Goal: Task Accomplishment & Management: Complete application form

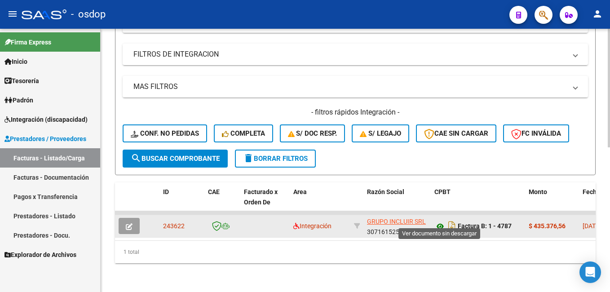
click at [442, 221] on icon at bounding box center [440, 226] width 12 height 11
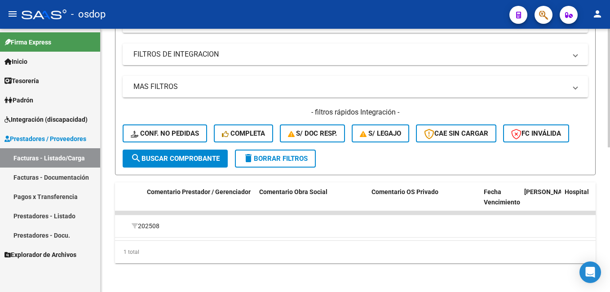
scroll to position [0, 1812]
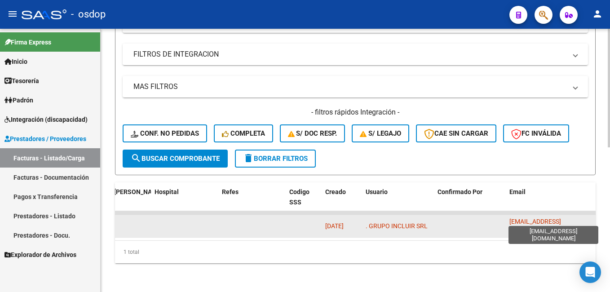
drag, startPoint x: 505, startPoint y: 218, endPoint x: 573, endPoint y: 216, distance: 68.7
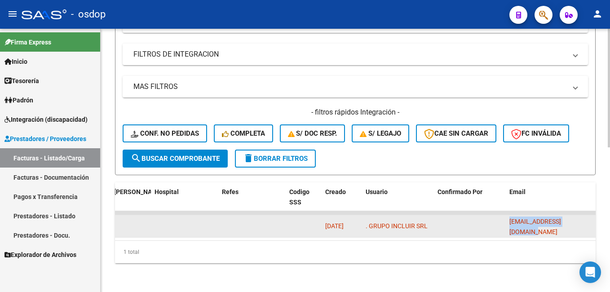
drag, startPoint x: 589, startPoint y: 217, endPoint x: 497, endPoint y: 217, distance: 91.6
copy span "[EMAIL_ADDRESS][DOMAIN_NAME]"
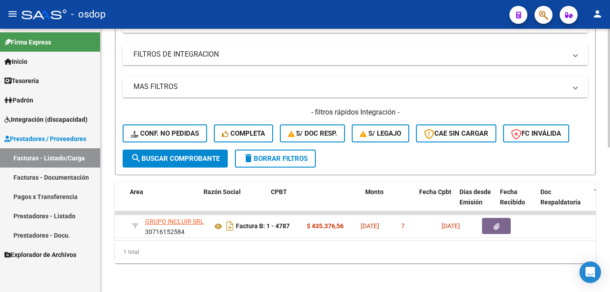
scroll to position [0, 0]
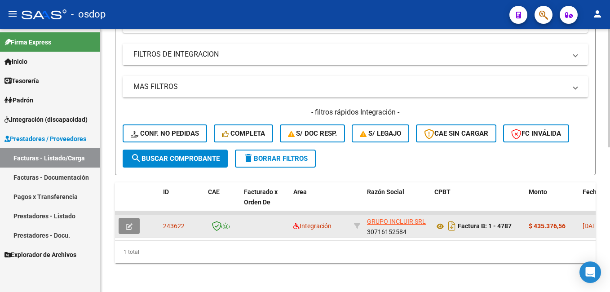
click at [131, 223] on icon "button" at bounding box center [129, 226] width 7 height 7
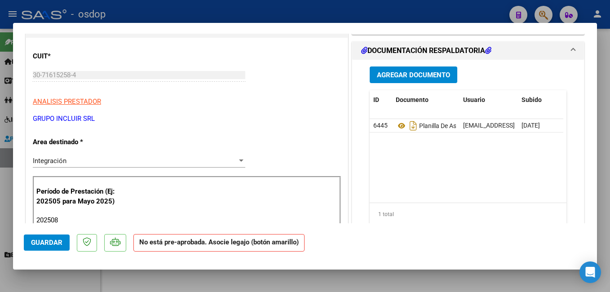
scroll to position [90, 0]
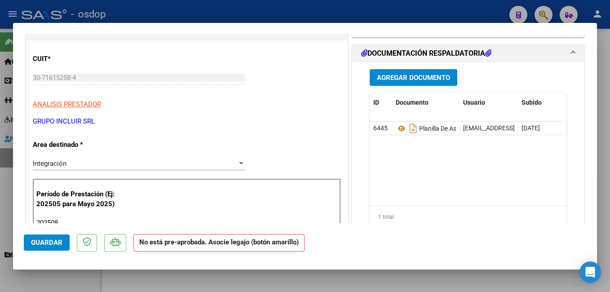
click at [458, 8] on div at bounding box center [305, 146] width 610 height 292
type input "$ 0,00"
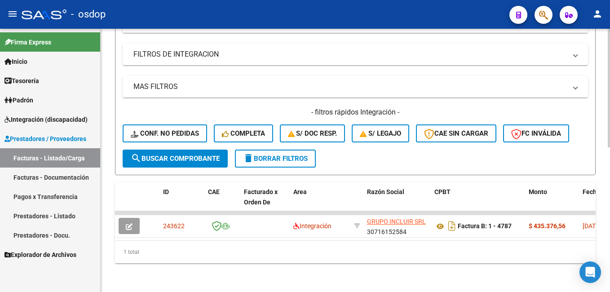
scroll to position [321, 0]
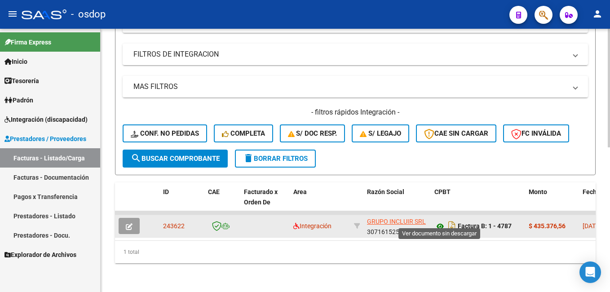
click at [439, 221] on icon at bounding box center [440, 226] width 12 height 11
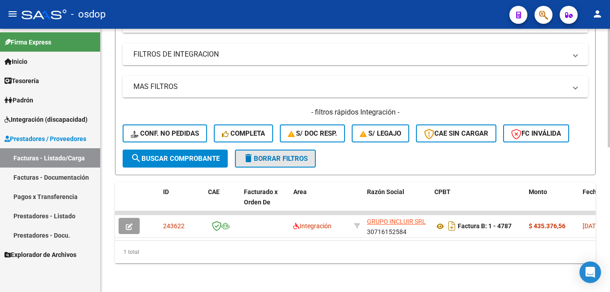
click at [272, 154] on span "delete Borrar Filtros" at bounding box center [275, 158] width 65 height 8
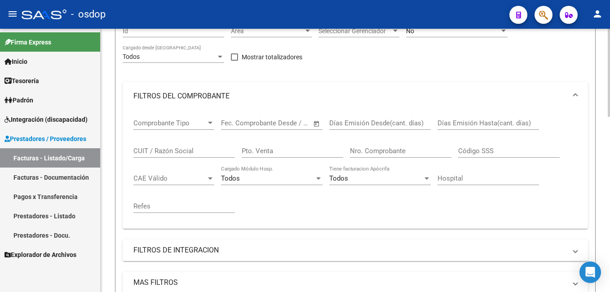
scroll to position [51, 0]
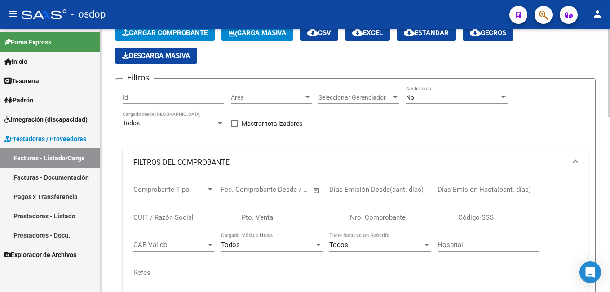
click at [155, 96] on input "Id" at bounding box center [173, 98] width 101 height 8
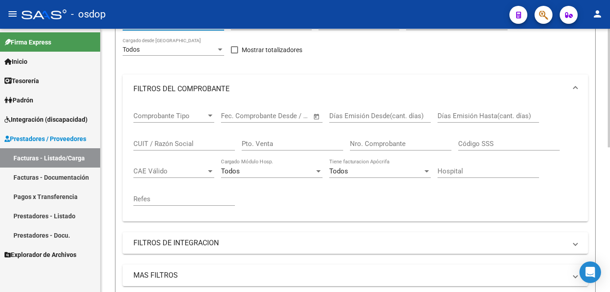
scroll to position [269, 0]
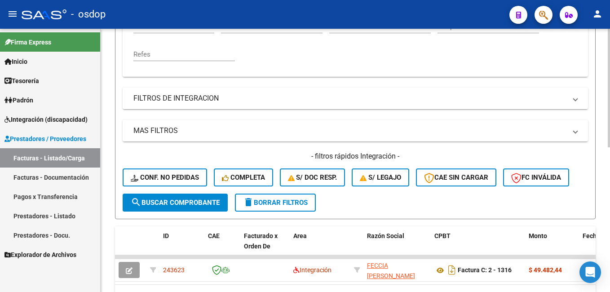
click at [176, 198] on span "search Buscar Comprobante" at bounding box center [175, 202] width 89 height 8
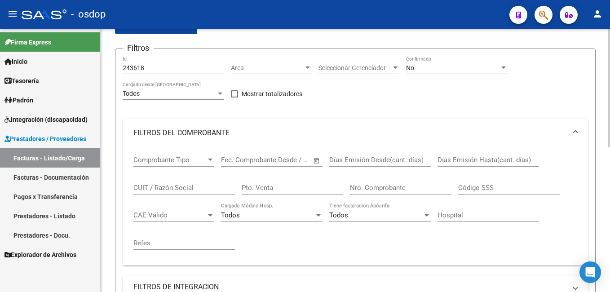
scroll to position [0, 0]
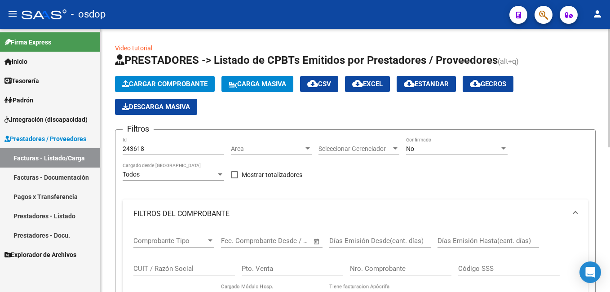
click at [153, 147] on input "243618" at bounding box center [173, 149] width 101 height 8
type input "243618"
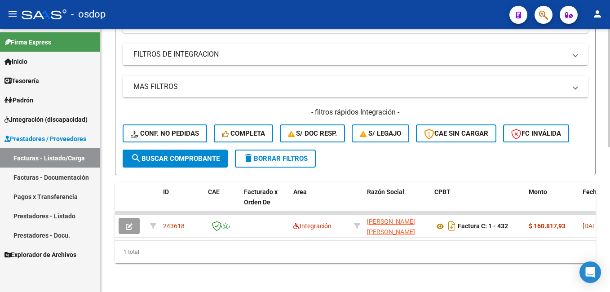
scroll to position [314, 0]
click at [163, 155] on span "search Buscar Comprobante" at bounding box center [175, 158] width 89 height 8
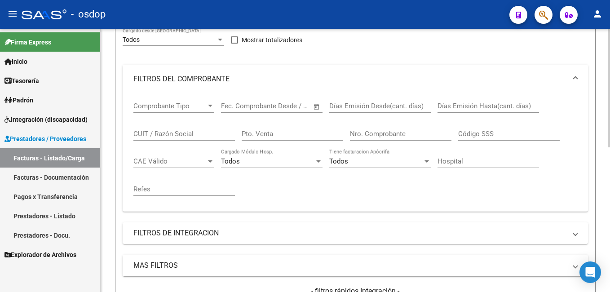
scroll to position [0, 0]
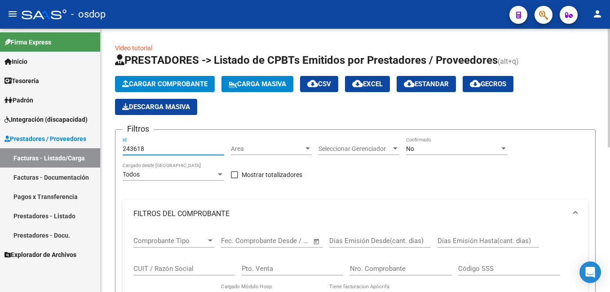
drag, startPoint x: 149, startPoint y: 149, endPoint x: 135, endPoint y: 149, distance: 14.4
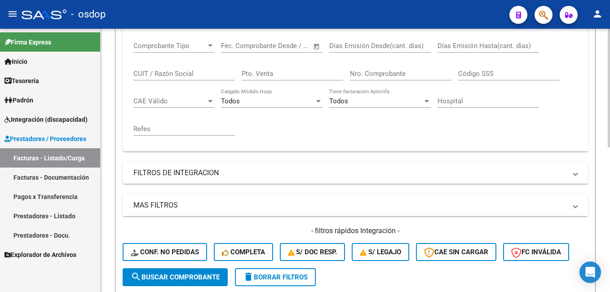
scroll to position [224, 0]
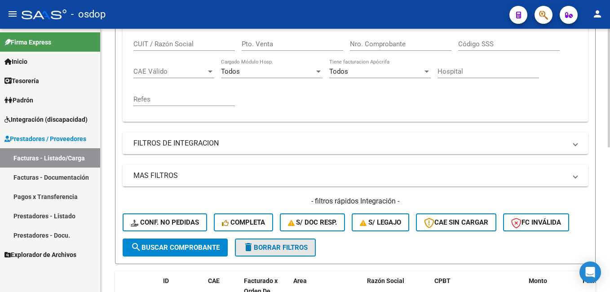
click at [274, 247] on span "delete Borrar Filtros" at bounding box center [275, 247] width 65 height 8
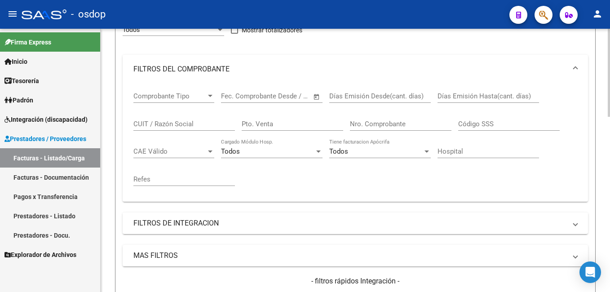
scroll to position [0, 0]
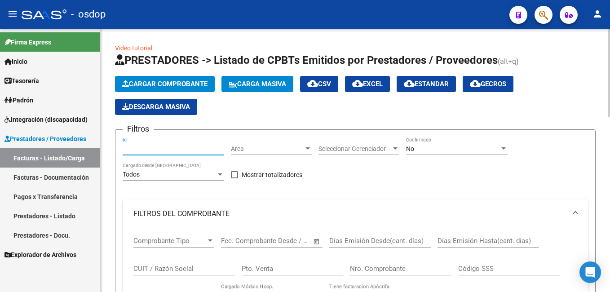
paste input "243618"
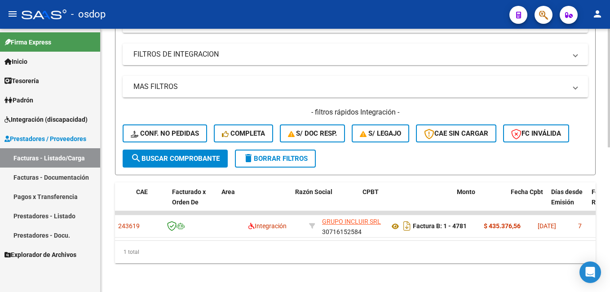
scroll to position [0, 85]
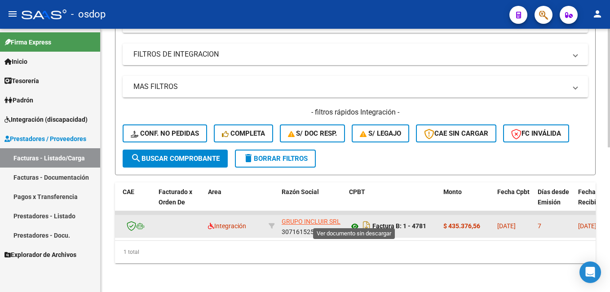
type input "243619"
click at [358, 221] on icon at bounding box center [355, 226] width 12 height 11
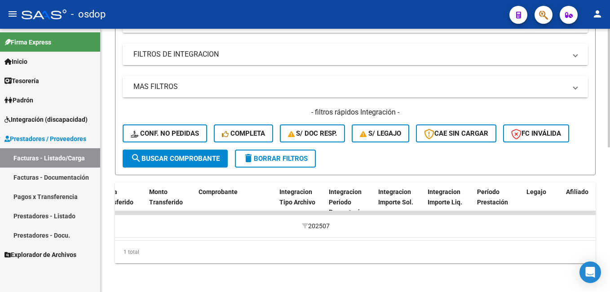
scroll to position [0, 911]
click at [273, 154] on span "delete Borrar Filtros" at bounding box center [275, 158] width 65 height 8
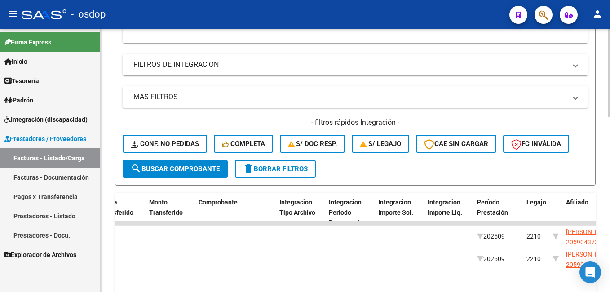
scroll to position [321, 0]
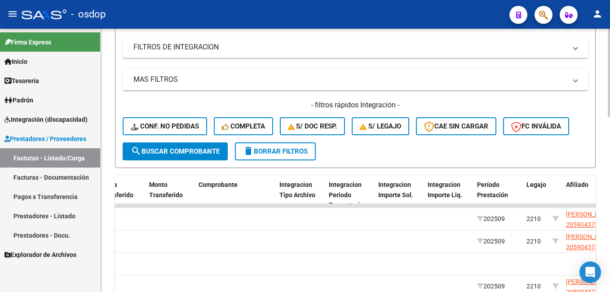
click at [382, 141] on div "- filtros rápidos Integración - Conf. no pedidas Completa S/ Doc Resp. S/ legaj…" at bounding box center [355, 121] width 465 height 42
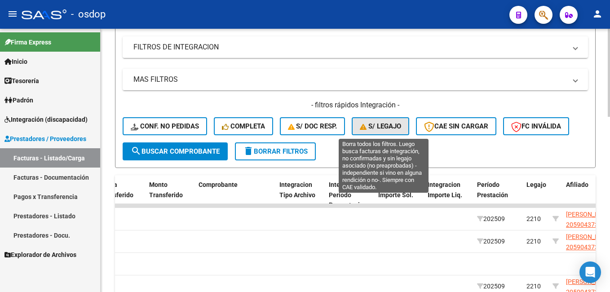
click at [386, 124] on span "S/ legajo" at bounding box center [380, 126] width 41 height 8
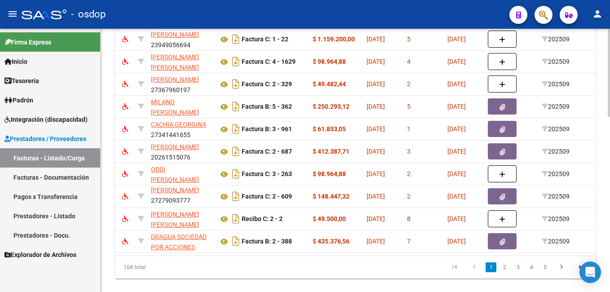
scroll to position [0, 0]
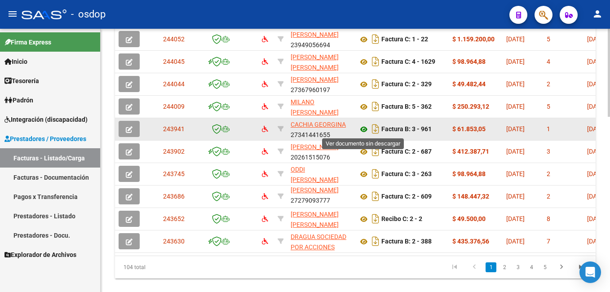
click at [364, 128] on icon at bounding box center [364, 129] width 12 height 11
click at [129, 127] on icon "button" at bounding box center [129, 129] width 7 height 7
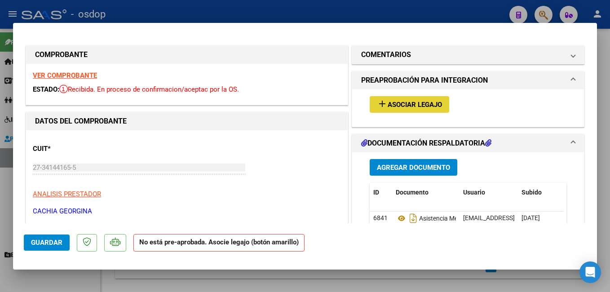
click at [403, 102] on span "Asociar Legajo" at bounding box center [414, 105] width 54 height 8
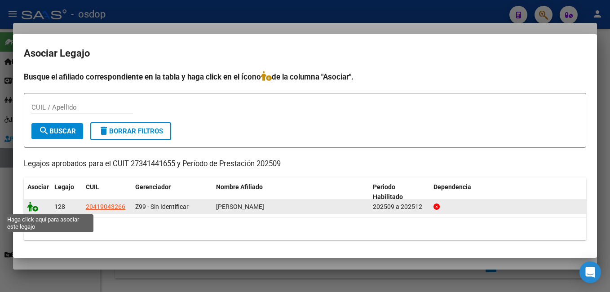
click at [31, 206] on icon at bounding box center [32, 207] width 11 height 10
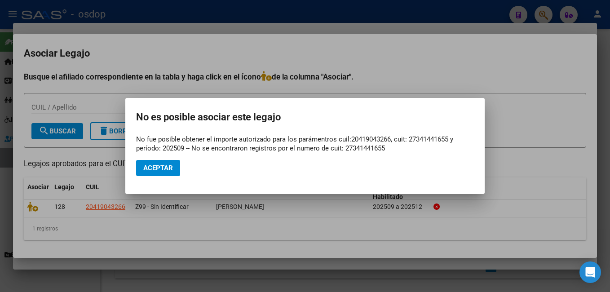
click at [451, 17] on div at bounding box center [305, 146] width 610 height 292
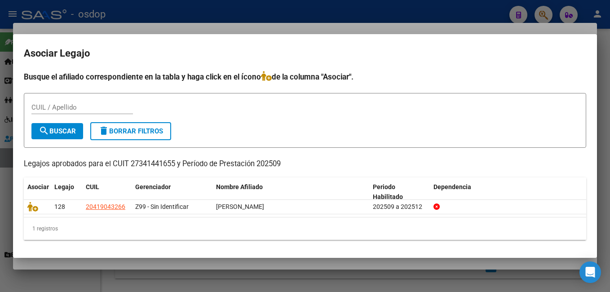
click at [431, 6] on div at bounding box center [305, 146] width 610 height 292
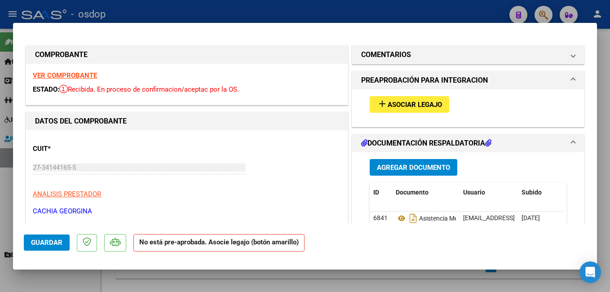
click at [277, 12] on div at bounding box center [305, 146] width 610 height 292
type input "$ 0,00"
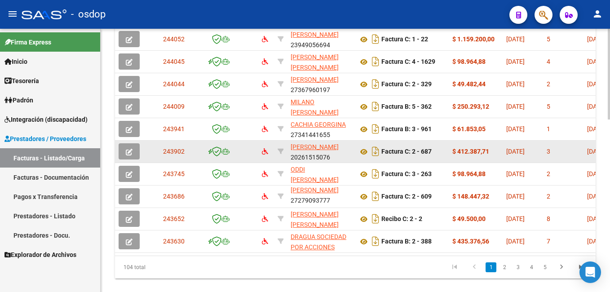
scroll to position [500, 0]
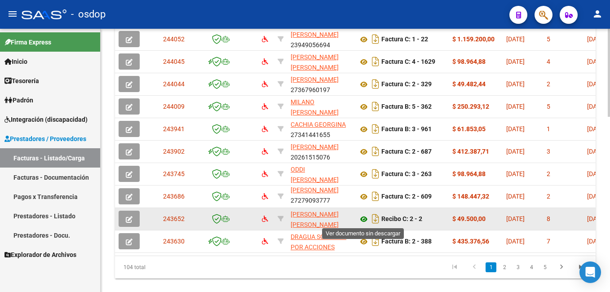
click at [365, 219] on icon at bounding box center [364, 219] width 12 height 11
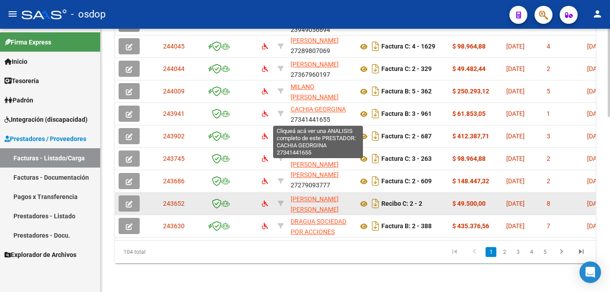
scroll to position [523, 0]
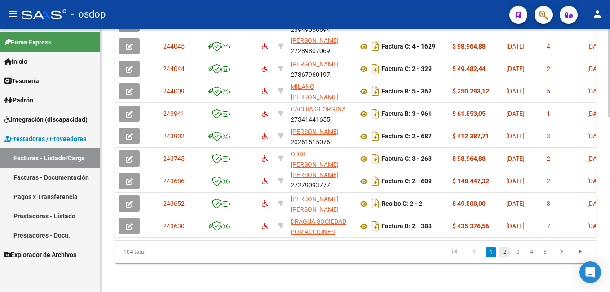
click at [503, 251] on link "2" at bounding box center [504, 252] width 11 height 10
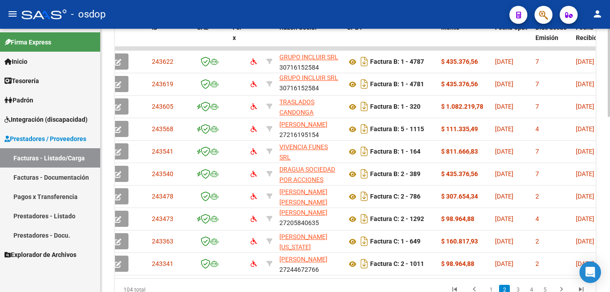
scroll to position [0, 0]
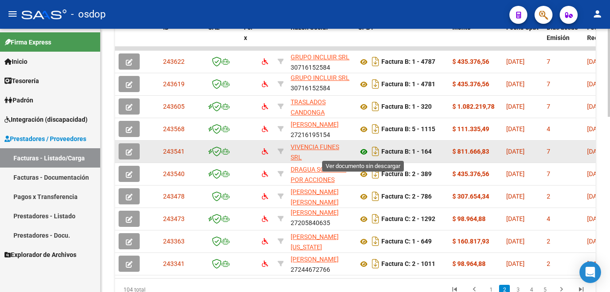
click at [365, 151] on icon at bounding box center [364, 151] width 12 height 11
click at [127, 150] on icon "button" at bounding box center [129, 152] width 7 height 7
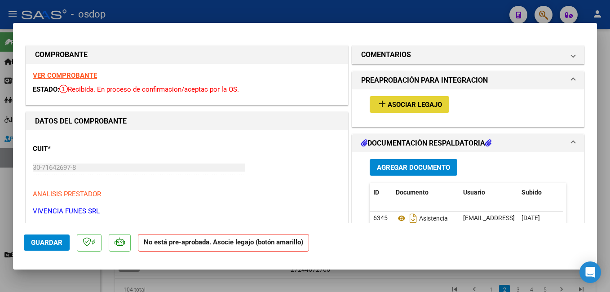
click at [422, 105] on span "Asociar Legajo" at bounding box center [414, 105] width 54 height 8
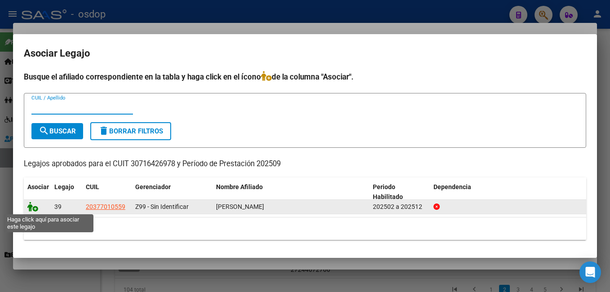
click at [30, 207] on icon at bounding box center [32, 207] width 11 height 10
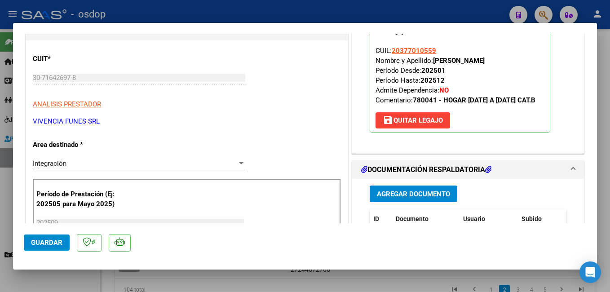
scroll to position [180, 0]
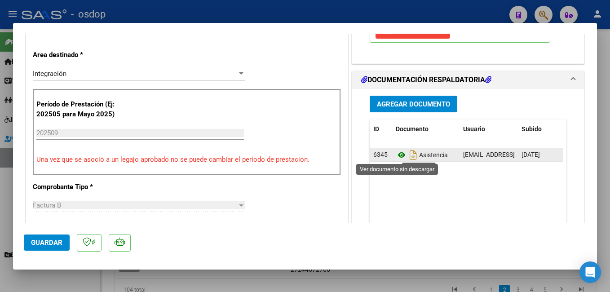
click at [398, 154] on icon at bounding box center [401, 154] width 12 height 11
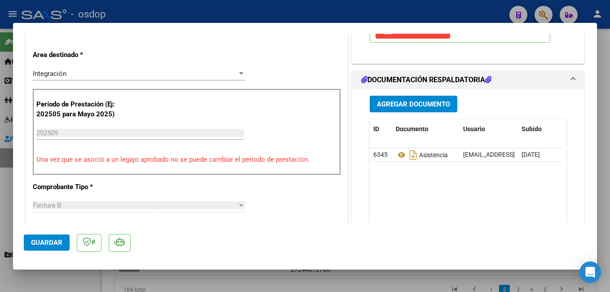
click at [43, 243] on span "Guardar" at bounding box center [46, 242] width 31 height 8
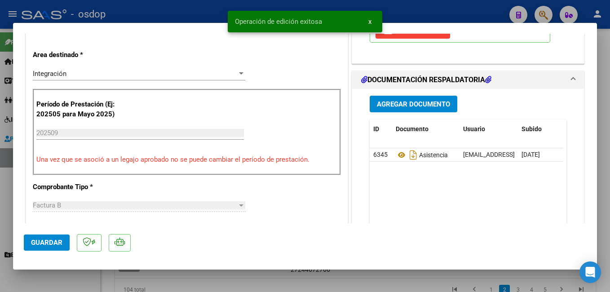
click at [439, 9] on div at bounding box center [305, 146] width 610 height 292
type input "$ 0,00"
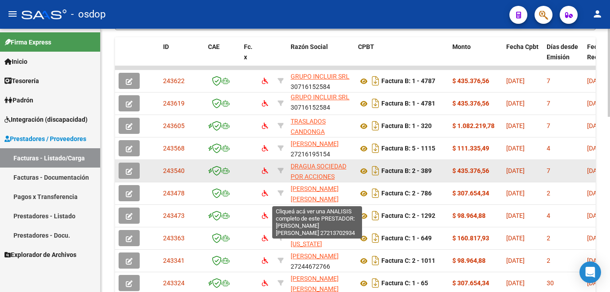
scroll to position [453, 0]
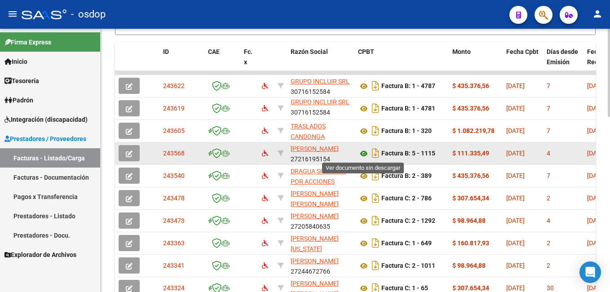
click at [364, 154] on icon at bounding box center [364, 153] width 12 height 11
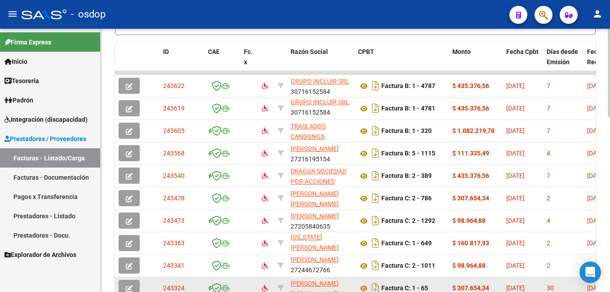
scroll to position [2, 0]
click at [364, 286] on icon at bounding box center [364, 288] width 12 height 11
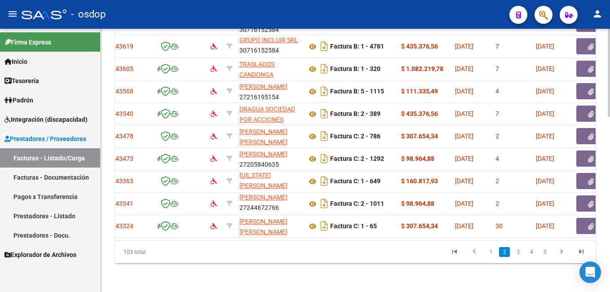
scroll to position [0, 0]
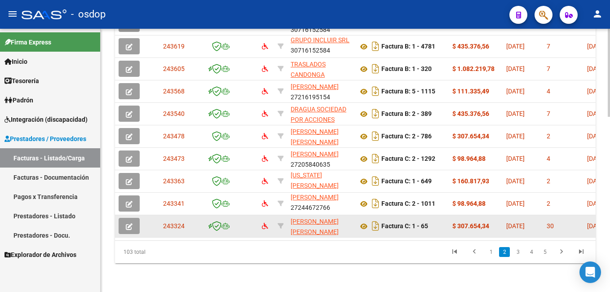
click at [130, 222] on span "button" at bounding box center [129, 226] width 7 height 8
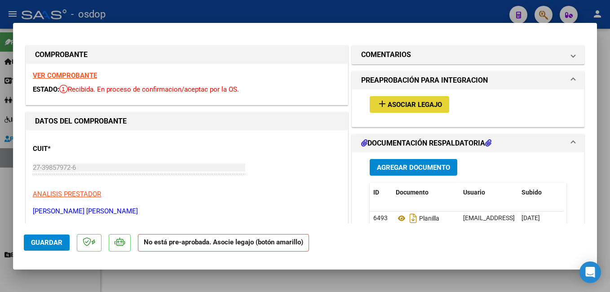
click at [412, 103] on span "Asociar Legajo" at bounding box center [414, 105] width 54 height 8
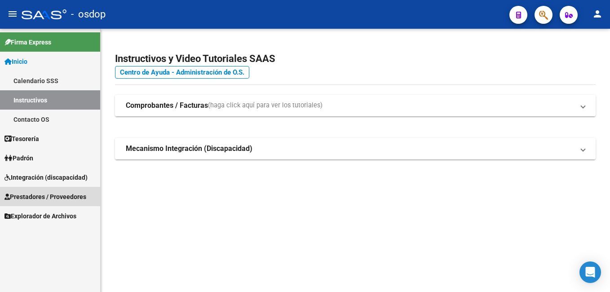
click at [47, 194] on span "Prestadores / Proveedores" at bounding box center [45, 197] width 82 height 10
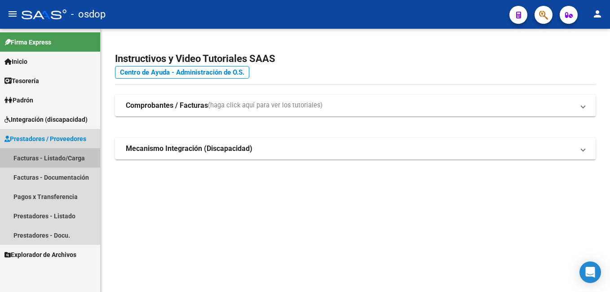
click at [73, 154] on link "Facturas - Listado/Carga" at bounding box center [50, 157] width 100 height 19
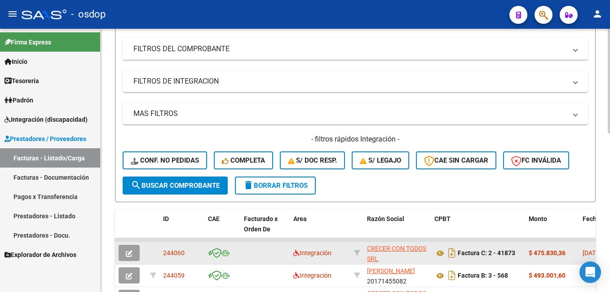
scroll to position [206, 0]
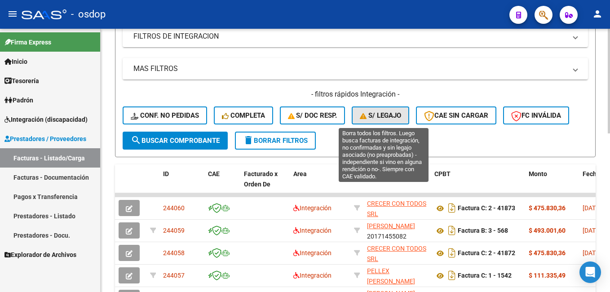
click at [385, 114] on span "S/ legajo" at bounding box center [380, 115] width 41 height 8
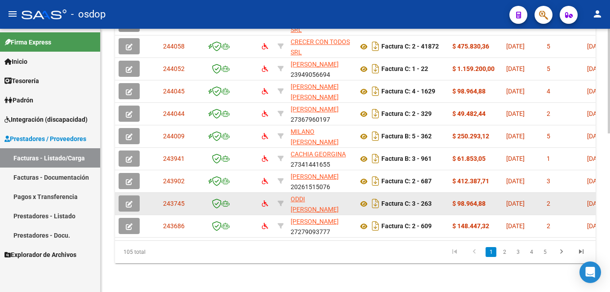
scroll to position [397, 0]
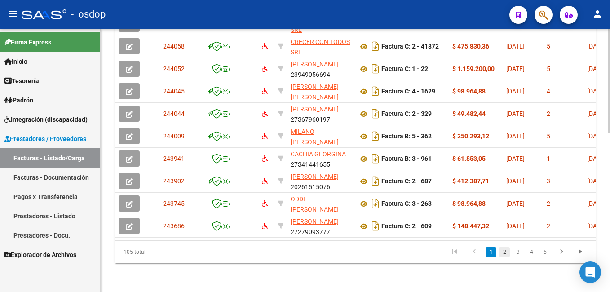
click at [505, 251] on link "2" at bounding box center [504, 252] width 11 height 10
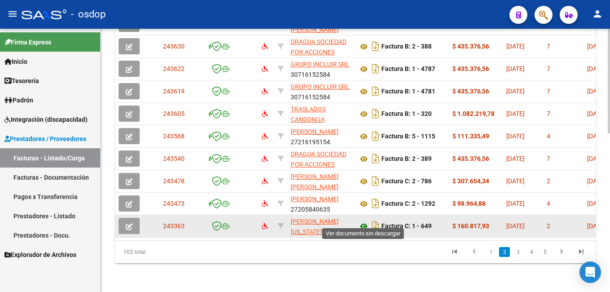
click at [363, 221] on icon at bounding box center [364, 226] width 12 height 11
click at [128, 223] on icon "button" at bounding box center [129, 226] width 7 height 7
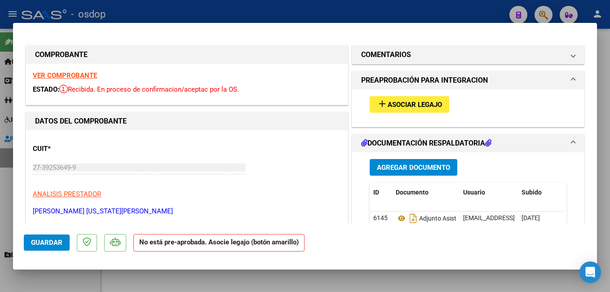
click at [422, 98] on button "add Asociar Legajo" at bounding box center [408, 104] width 79 height 17
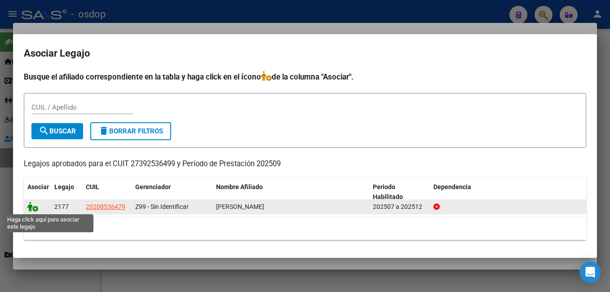
click at [32, 205] on icon at bounding box center [32, 207] width 11 height 10
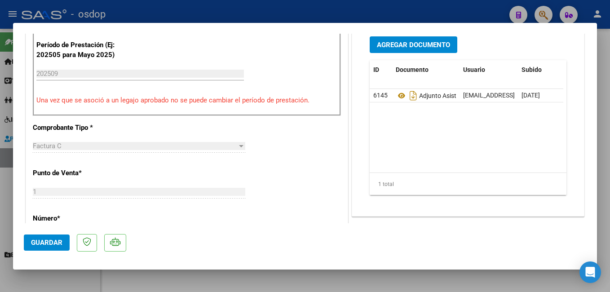
scroll to position [224, 0]
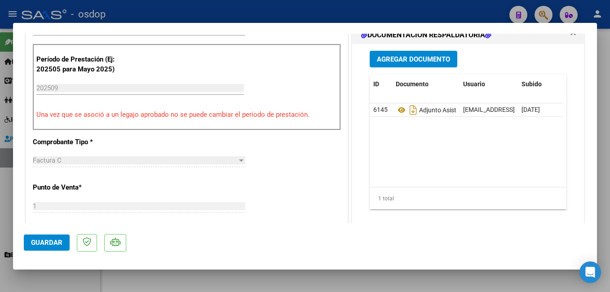
click at [48, 241] on span "Guardar" at bounding box center [46, 242] width 31 height 8
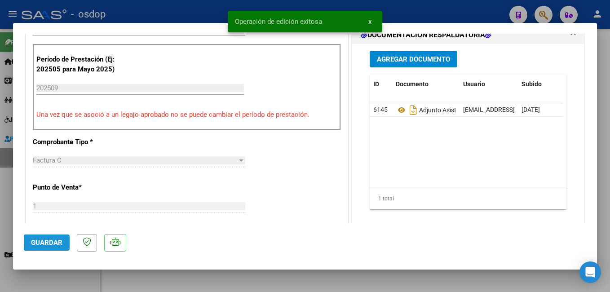
click at [49, 242] on span "Guardar" at bounding box center [46, 242] width 31 height 8
click at [197, 8] on div at bounding box center [305, 146] width 610 height 292
type input "$ 0,00"
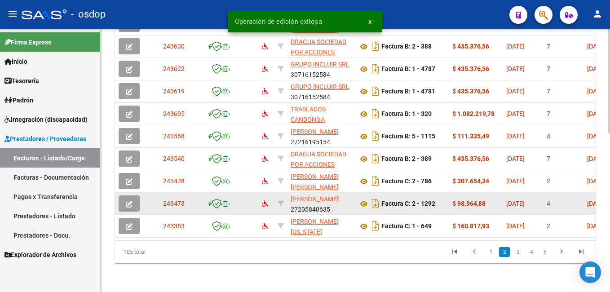
scroll to position [397, 0]
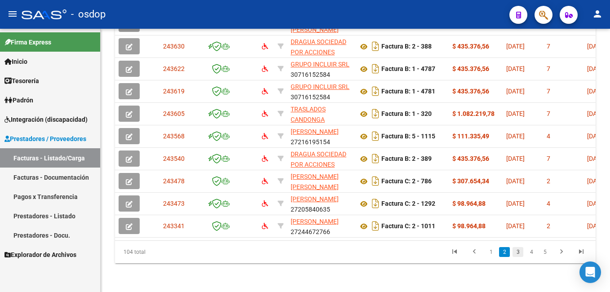
click at [518, 250] on link "3" at bounding box center [517, 252] width 11 height 10
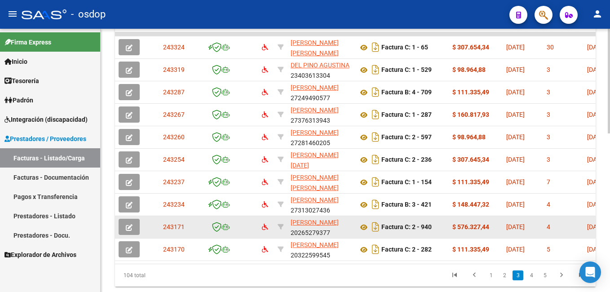
scroll to position [352, 0]
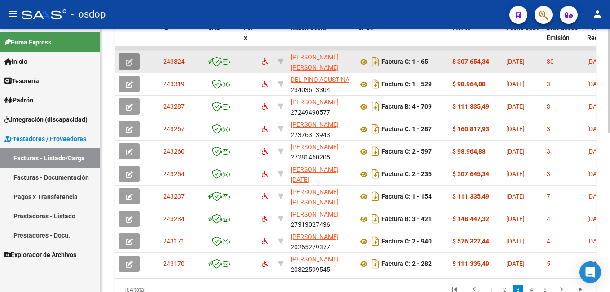
click at [130, 61] on icon "button" at bounding box center [129, 62] width 7 height 7
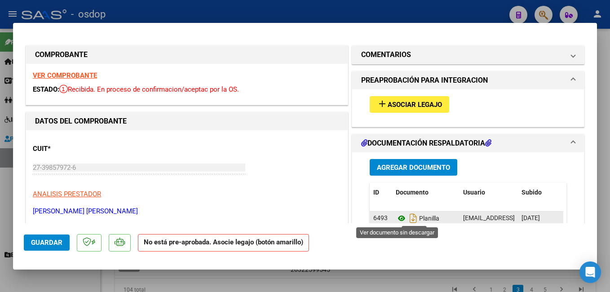
click at [398, 220] on icon at bounding box center [401, 218] width 12 height 11
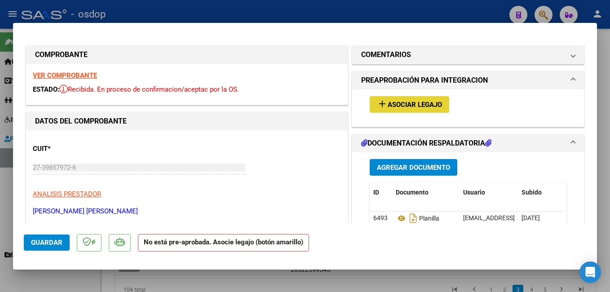
click at [403, 104] on span "Asociar Legajo" at bounding box center [414, 105] width 54 height 8
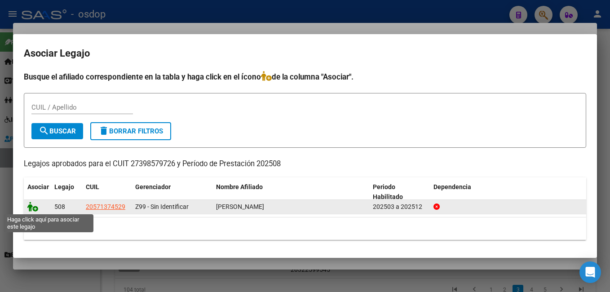
click at [34, 208] on icon at bounding box center [32, 207] width 11 height 10
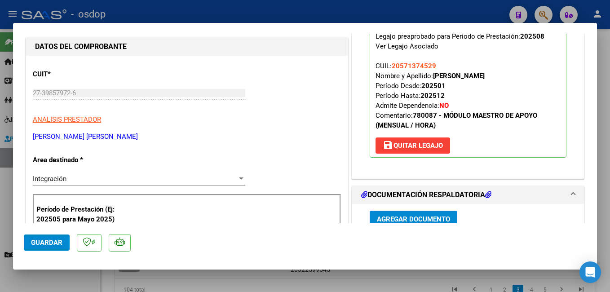
scroll to position [90, 0]
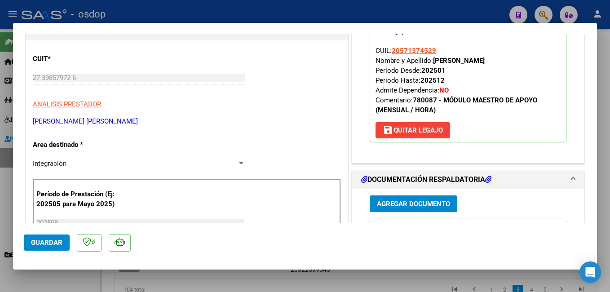
click at [43, 246] on span "Guardar" at bounding box center [46, 242] width 31 height 8
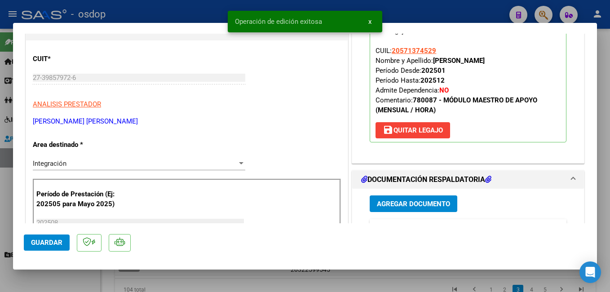
click at [422, 13] on div at bounding box center [305, 146] width 610 height 292
type input "$ 0,00"
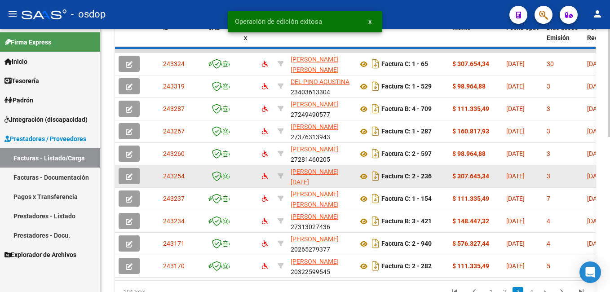
scroll to position [352, 0]
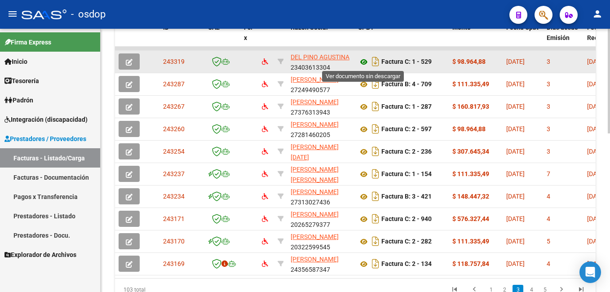
click at [365, 61] on icon at bounding box center [364, 62] width 12 height 11
click at [127, 57] on button "button" at bounding box center [129, 61] width 21 height 16
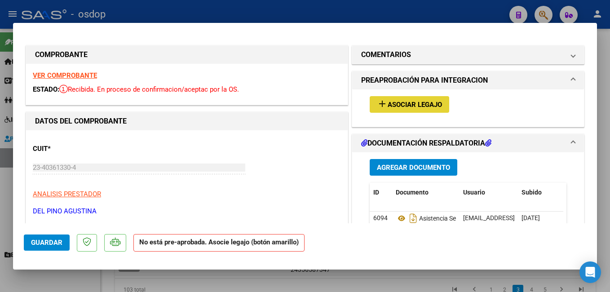
click at [408, 103] on span "Asociar Legajo" at bounding box center [414, 105] width 54 height 8
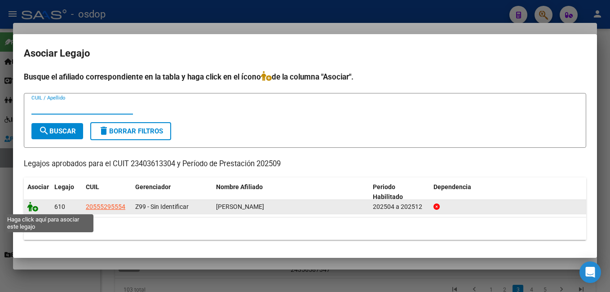
click at [31, 206] on icon at bounding box center [32, 207] width 11 height 10
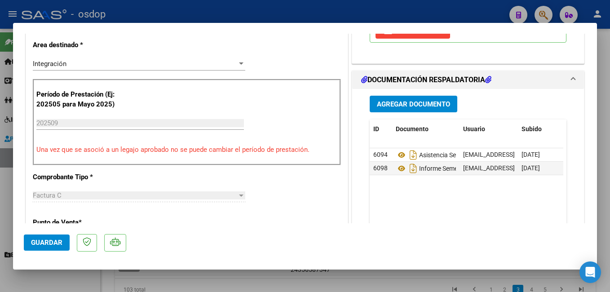
scroll to position [224, 0]
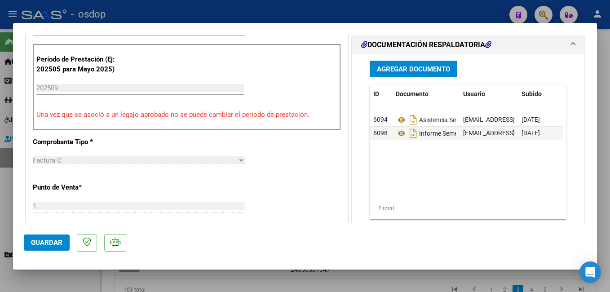
click at [56, 240] on span "Guardar" at bounding box center [46, 242] width 31 height 8
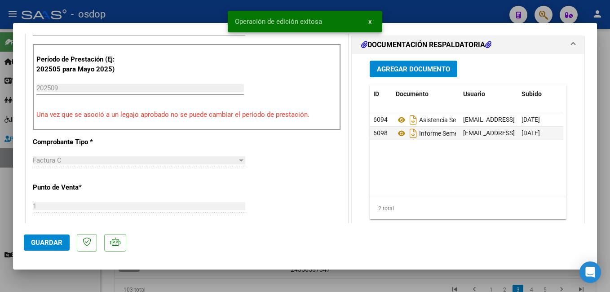
click at [429, 11] on div at bounding box center [305, 146] width 610 height 292
type input "$ 0,00"
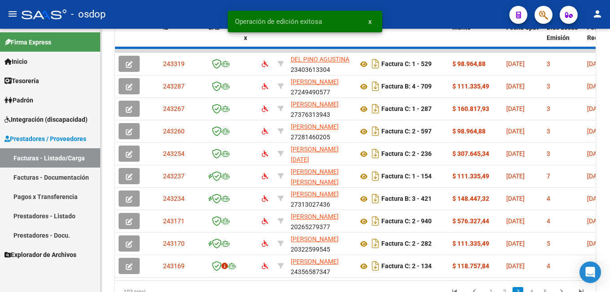
scroll to position [352, 0]
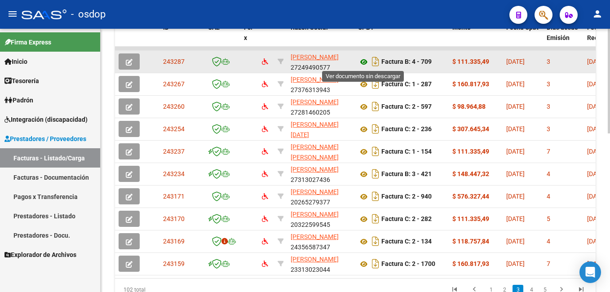
click at [360, 61] on icon at bounding box center [364, 62] width 12 height 11
click at [132, 60] on icon "button" at bounding box center [129, 62] width 7 height 7
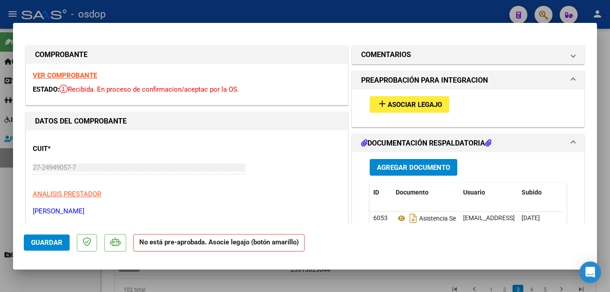
click at [399, 106] on span "Asociar Legajo" at bounding box center [414, 105] width 54 height 8
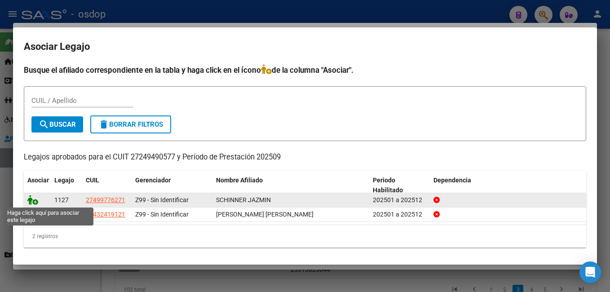
click at [35, 199] on icon at bounding box center [32, 200] width 11 height 10
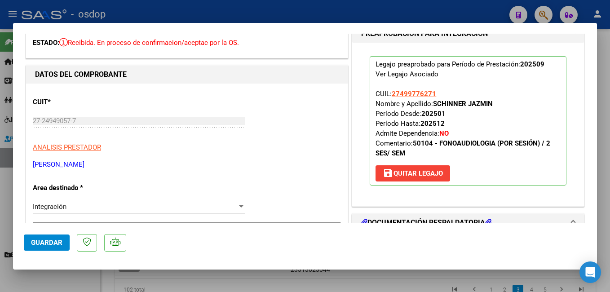
scroll to position [90, 0]
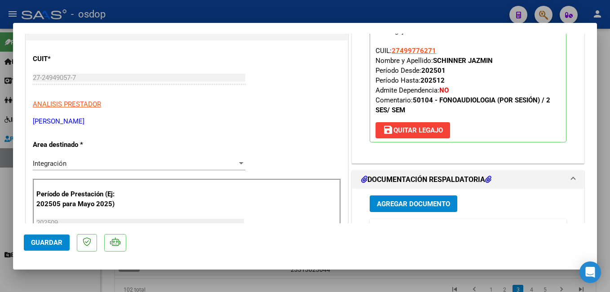
click at [55, 239] on span "Guardar" at bounding box center [46, 242] width 31 height 8
click at [307, 8] on div at bounding box center [305, 146] width 610 height 292
type input "$ 0,00"
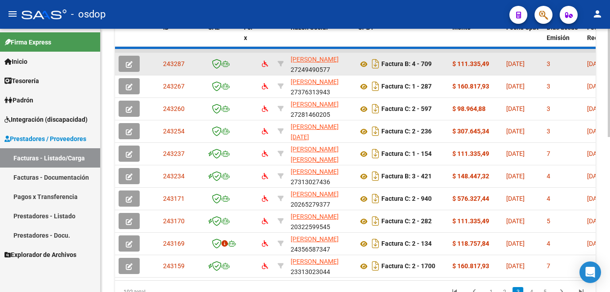
scroll to position [352, 0]
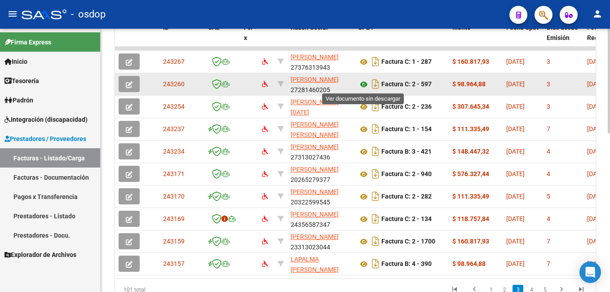
click at [363, 85] on icon at bounding box center [364, 84] width 12 height 11
click at [128, 82] on icon "button" at bounding box center [129, 84] width 7 height 7
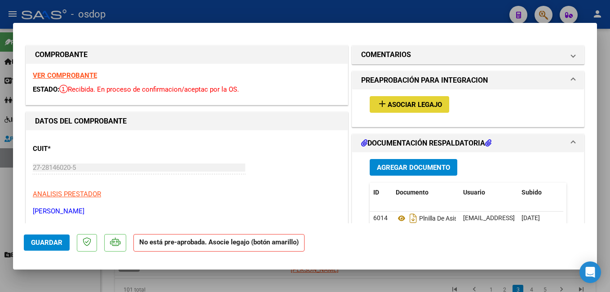
click at [407, 103] on span "Asociar Legajo" at bounding box center [414, 105] width 54 height 8
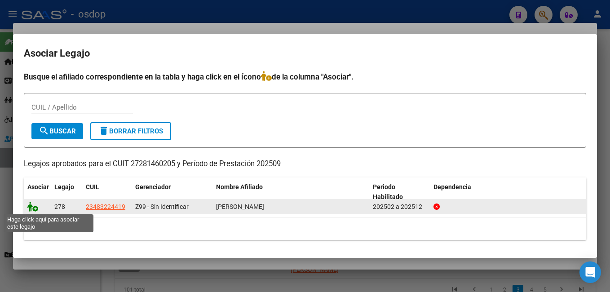
click at [35, 206] on icon at bounding box center [32, 207] width 11 height 10
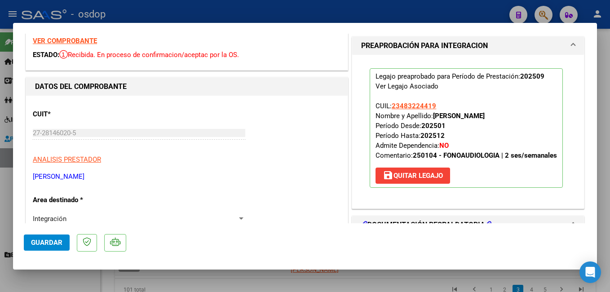
scroll to position [135, 0]
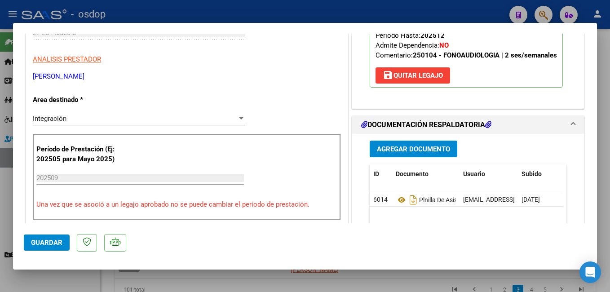
click at [45, 243] on span "Guardar" at bounding box center [46, 242] width 31 height 8
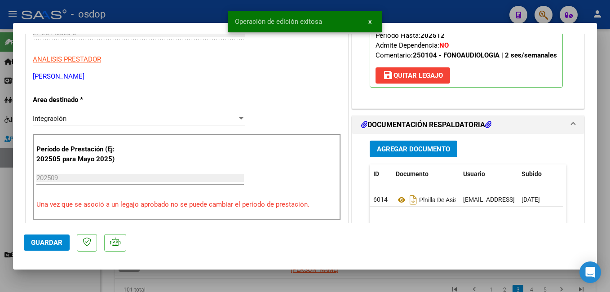
click at [416, 15] on div at bounding box center [305, 146] width 610 height 292
type input "$ 0,00"
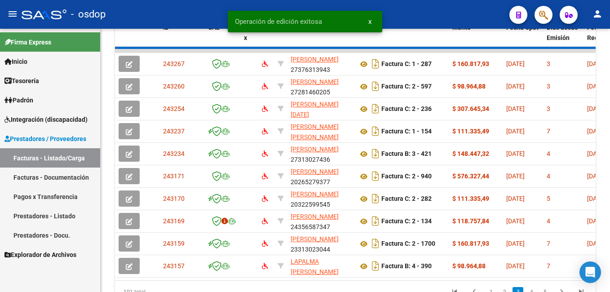
scroll to position [352, 0]
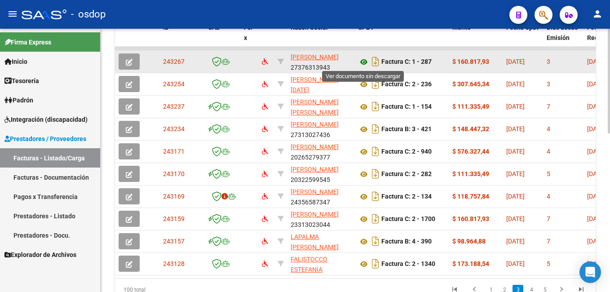
click at [363, 61] on icon at bounding box center [364, 62] width 12 height 11
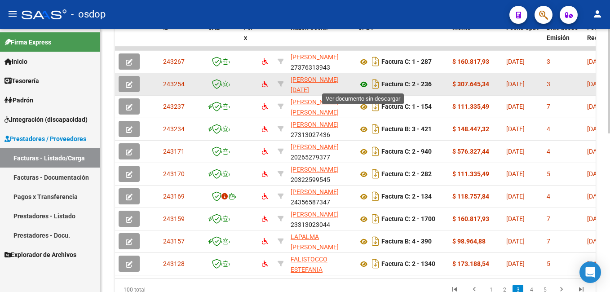
click at [365, 84] on icon at bounding box center [364, 84] width 12 height 11
click at [128, 84] on icon "button" at bounding box center [129, 84] width 7 height 7
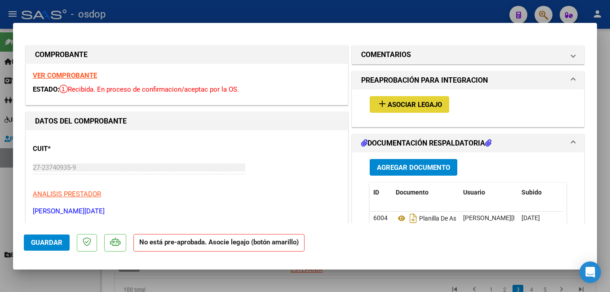
click at [400, 104] on span "Asociar Legajo" at bounding box center [414, 105] width 54 height 8
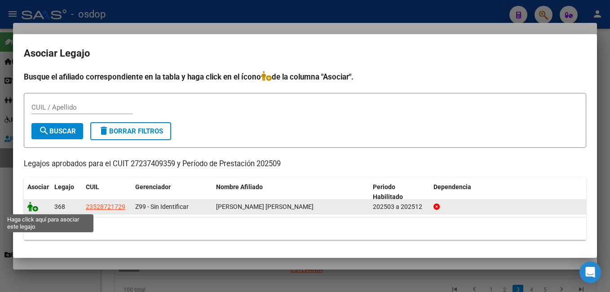
click at [31, 207] on icon at bounding box center [32, 207] width 11 height 10
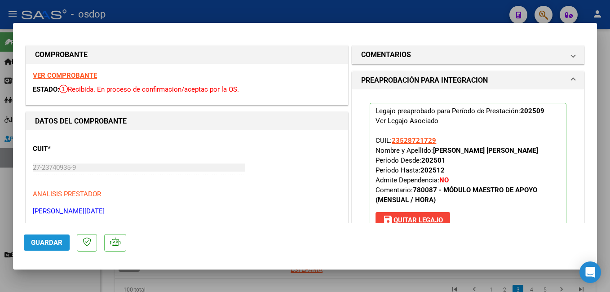
click at [49, 245] on span "Guardar" at bounding box center [46, 242] width 31 height 8
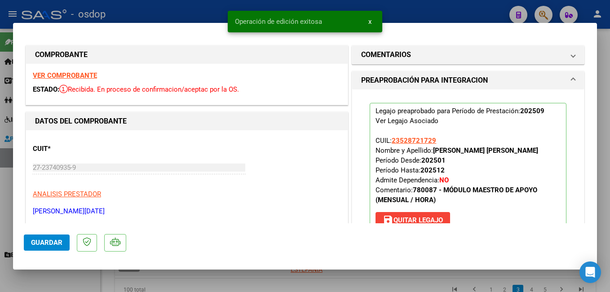
click at [442, 13] on div at bounding box center [305, 146] width 610 height 292
type input "$ 0,00"
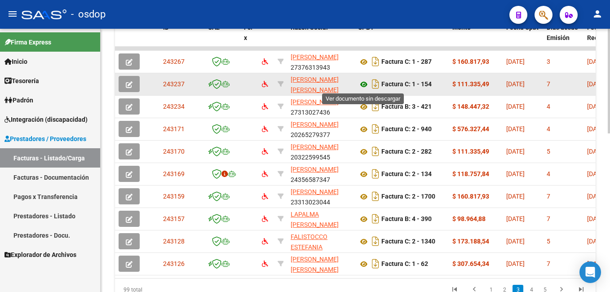
click at [362, 85] on icon at bounding box center [364, 84] width 12 height 11
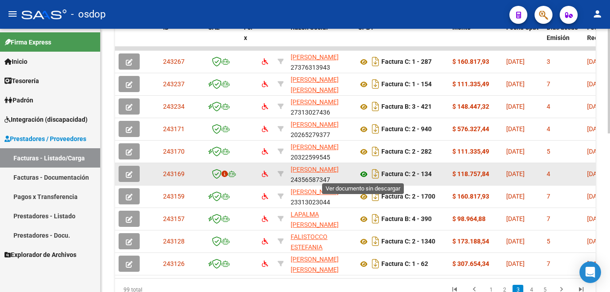
click at [361, 172] on icon at bounding box center [364, 174] width 12 height 11
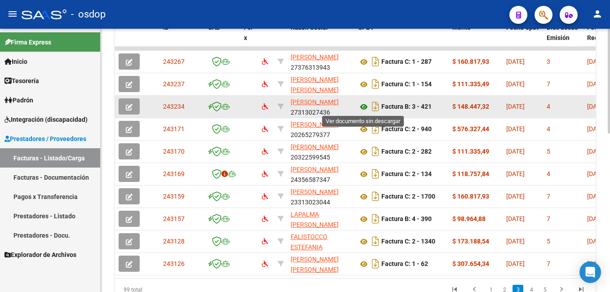
click at [365, 105] on icon at bounding box center [364, 106] width 12 height 11
click at [128, 105] on icon "button" at bounding box center [129, 107] width 7 height 7
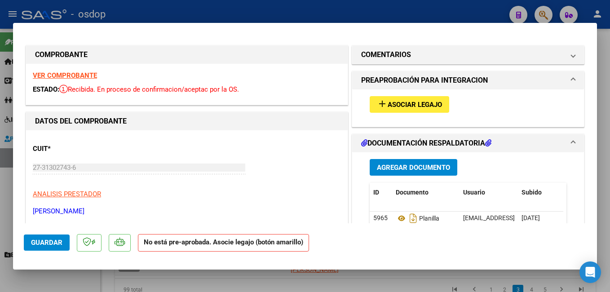
click at [406, 106] on span "Asociar Legajo" at bounding box center [414, 105] width 54 height 8
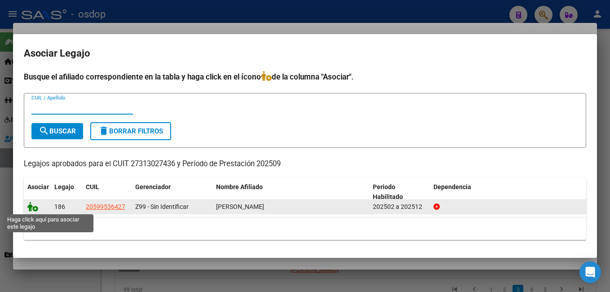
click at [28, 207] on icon at bounding box center [32, 207] width 11 height 10
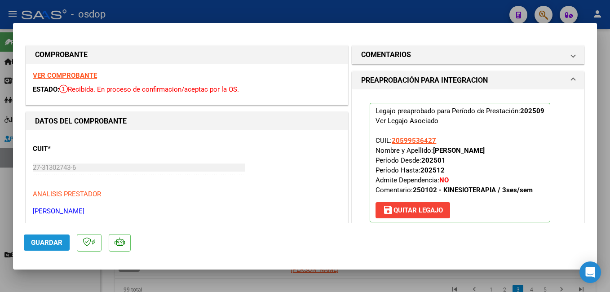
click at [38, 240] on span "Guardar" at bounding box center [46, 242] width 31 height 8
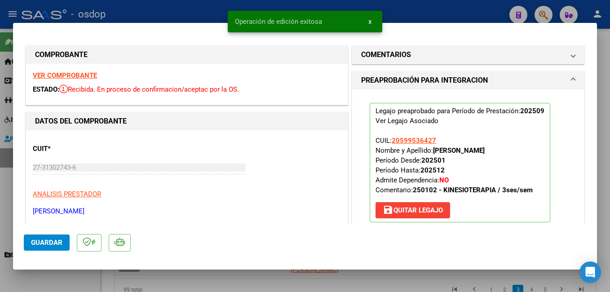
click at [413, 10] on div at bounding box center [305, 146] width 610 height 292
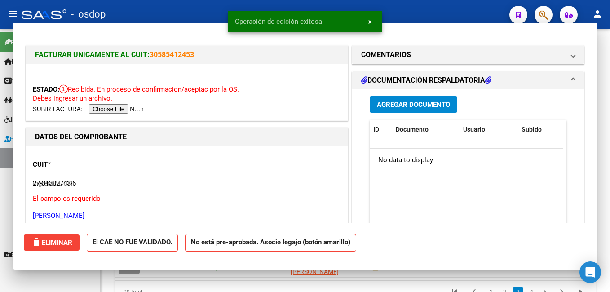
type input "$ 0,00"
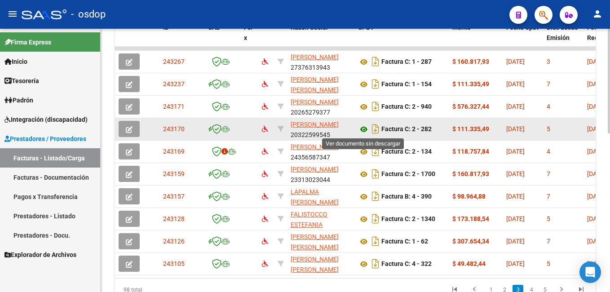
click at [361, 130] on icon at bounding box center [364, 129] width 12 height 11
click at [130, 127] on icon "button" at bounding box center [129, 129] width 7 height 7
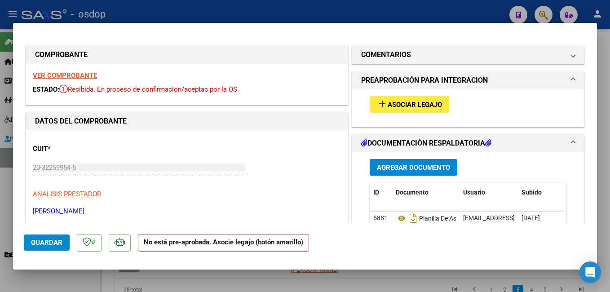
click at [403, 101] on span "Asociar Legajo" at bounding box center [414, 105] width 54 height 8
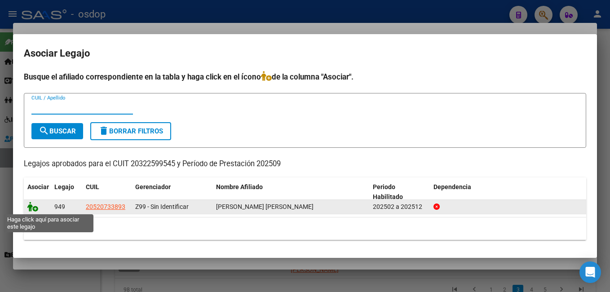
click at [32, 206] on icon at bounding box center [32, 207] width 11 height 10
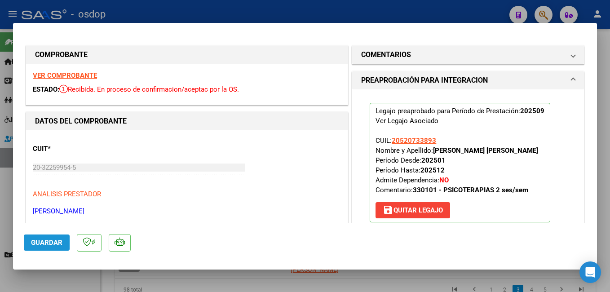
click at [54, 242] on span "Guardar" at bounding box center [46, 242] width 31 height 8
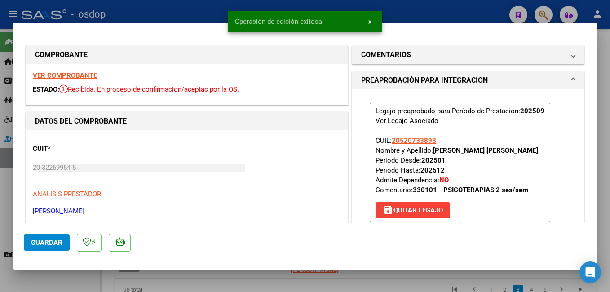
click at [435, 9] on div at bounding box center [305, 146] width 610 height 292
type input "$ 0,00"
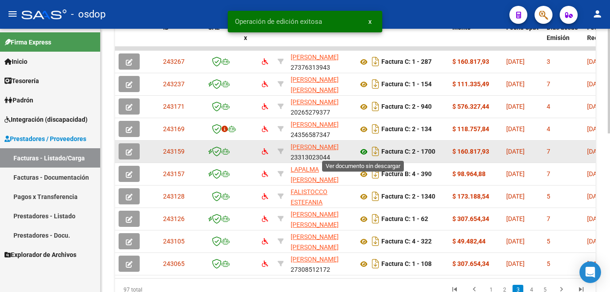
click at [365, 151] on icon at bounding box center [364, 151] width 12 height 11
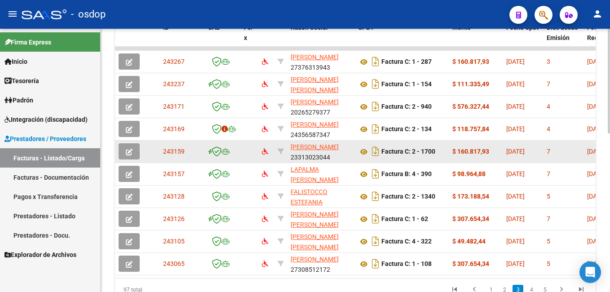
click at [128, 151] on icon "button" at bounding box center [129, 152] width 7 height 7
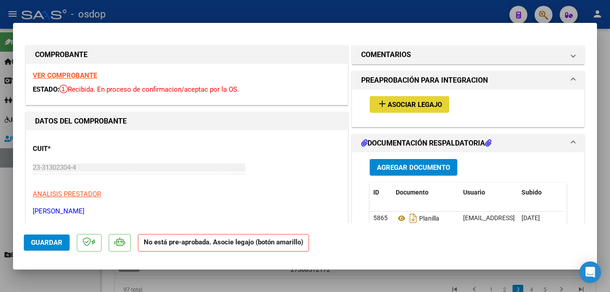
click at [381, 104] on mat-icon "add" at bounding box center [382, 103] width 11 height 11
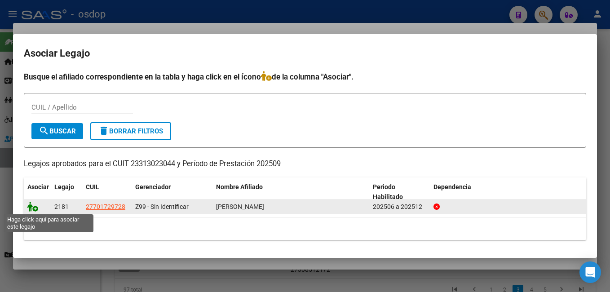
click at [33, 208] on icon at bounding box center [32, 207] width 11 height 10
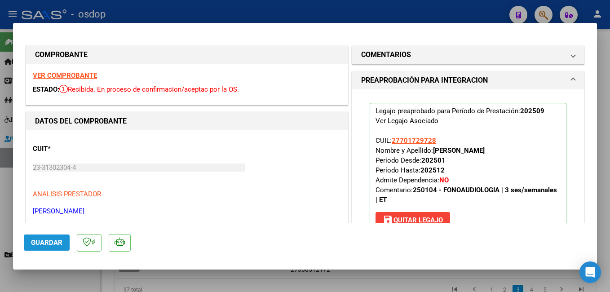
click at [47, 240] on span "Guardar" at bounding box center [46, 242] width 31 height 8
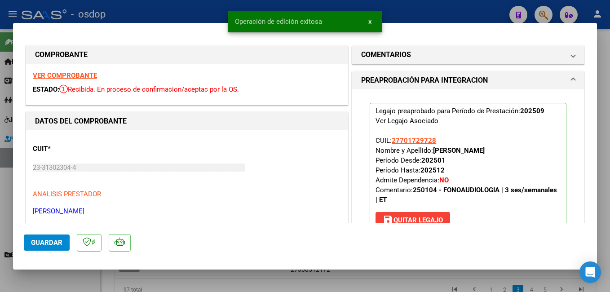
click at [426, 11] on div at bounding box center [305, 146] width 610 height 292
type input "$ 0,00"
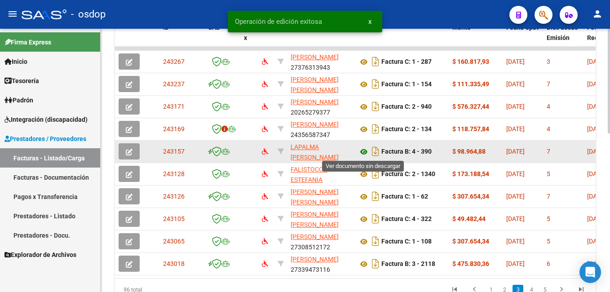
click at [364, 149] on icon at bounding box center [364, 151] width 12 height 11
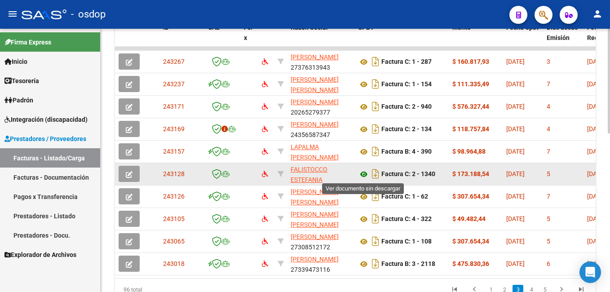
click at [361, 171] on icon at bounding box center [364, 174] width 12 height 11
click at [128, 175] on icon "button" at bounding box center [129, 174] width 7 height 7
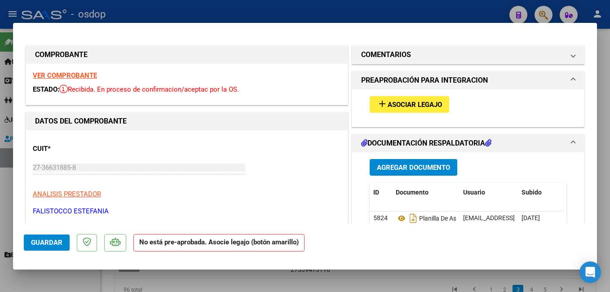
click at [403, 99] on button "add Asociar Legajo" at bounding box center [408, 104] width 79 height 17
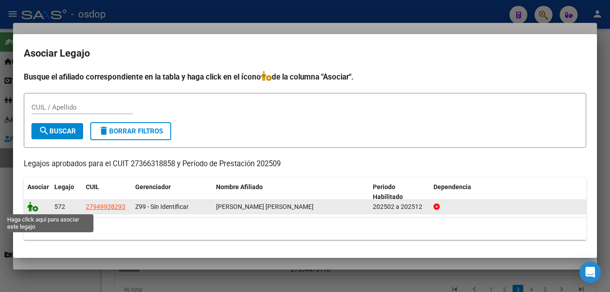
click at [35, 206] on icon at bounding box center [32, 207] width 11 height 10
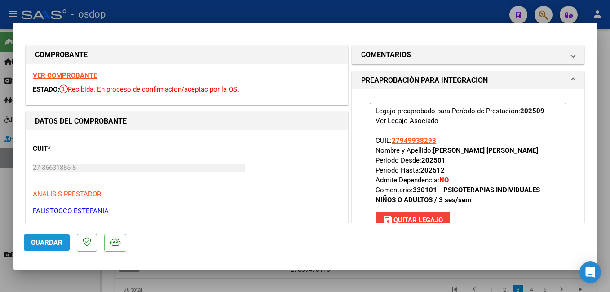
click at [53, 242] on span "Guardar" at bounding box center [46, 242] width 31 height 8
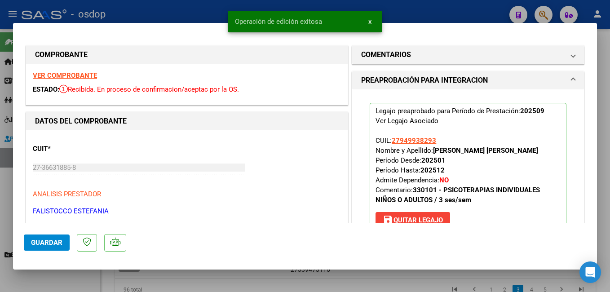
click at [421, 11] on div at bounding box center [305, 146] width 610 height 292
type input "$ 0,00"
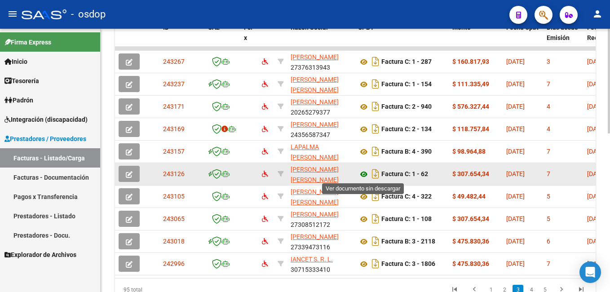
click at [363, 172] on icon at bounding box center [364, 174] width 12 height 11
click at [131, 171] on icon "button" at bounding box center [129, 174] width 7 height 7
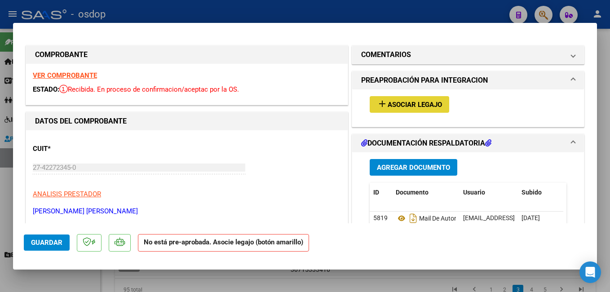
click at [398, 102] on span "Asociar Legajo" at bounding box center [414, 105] width 54 height 8
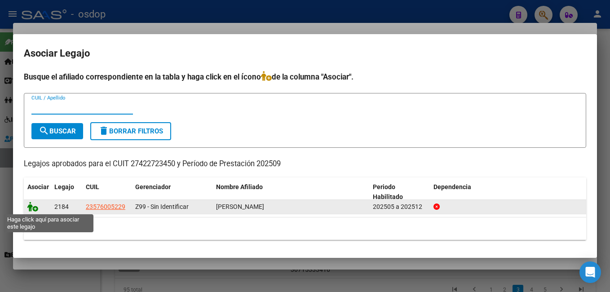
click at [32, 205] on icon at bounding box center [32, 207] width 11 height 10
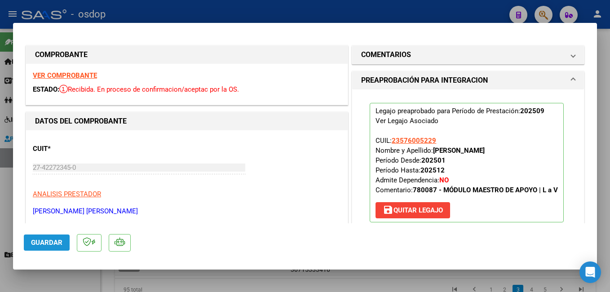
click at [36, 239] on span "Guardar" at bounding box center [46, 242] width 31 height 8
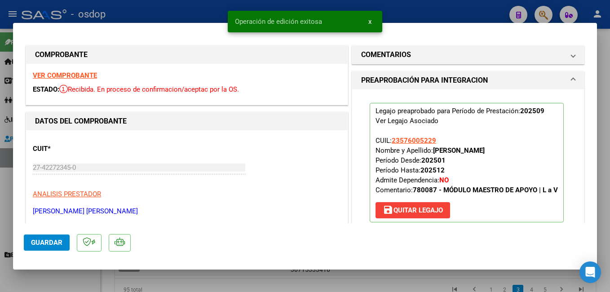
click at [439, 12] on div at bounding box center [305, 146] width 610 height 292
type input "$ 0,00"
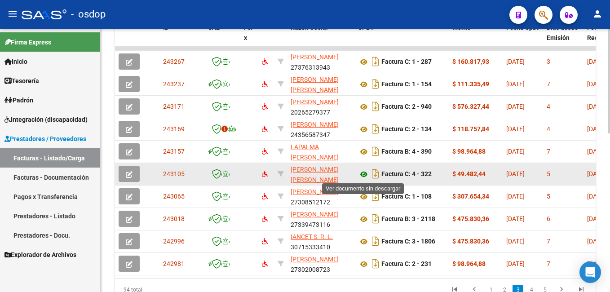
click at [363, 171] on icon at bounding box center [364, 174] width 12 height 11
click at [132, 173] on icon "button" at bounding box center [129, 174] width 7 height 7
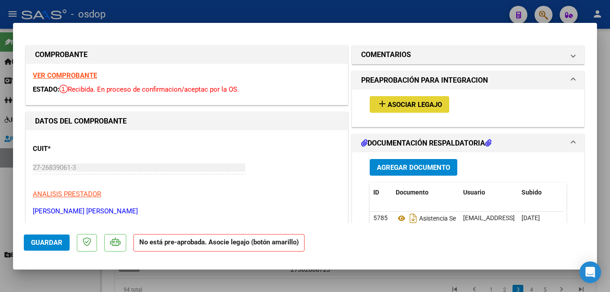
click at [395, 105] on span "Asociar Legajo" at bounding box center [414, 105] width 54 height 8
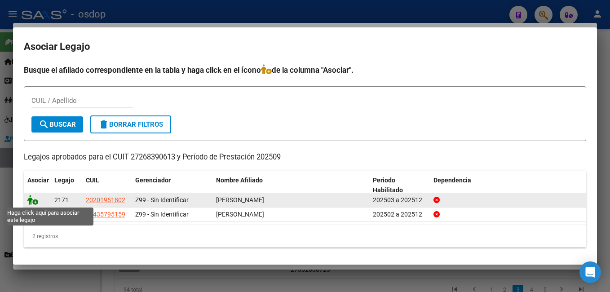
click at [29, 197] on icon at bounding box center [32, 200] width 11 height 10
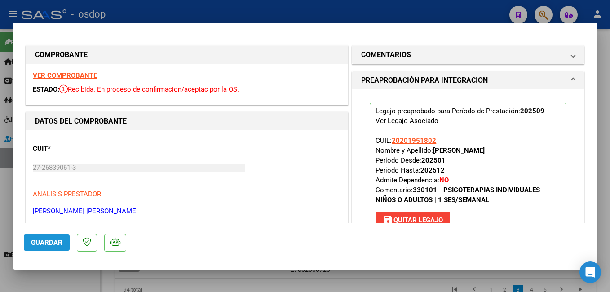
click at [45, 239] on span "Guardar" at bounding box center [46, 242] width 31 height 8
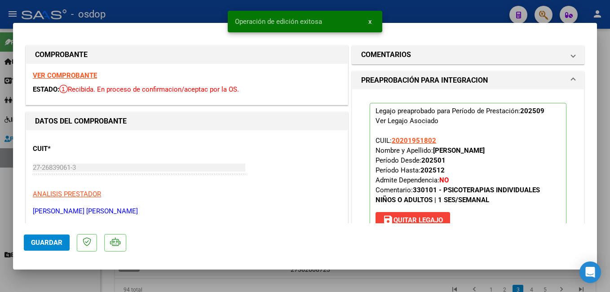
click at [408, 9] on div at bounding box center [305, 146] width 610 height 292
type input "$ 0,00"
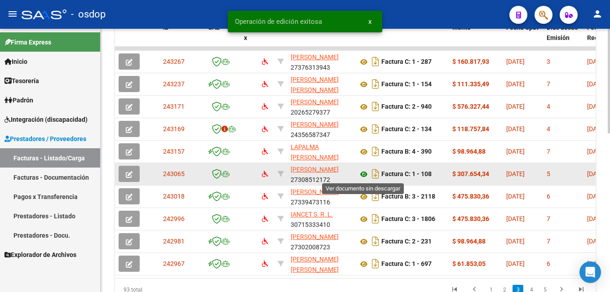
click at [363, 173] on icon at bounding box center [364, 174] width 12 height 11
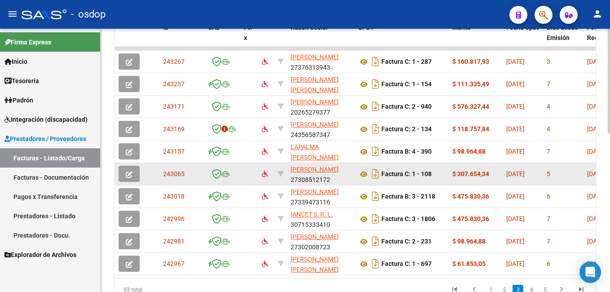
click at [129, 172] on icon "button" at bounding box center [129, 174] width 7 height 7
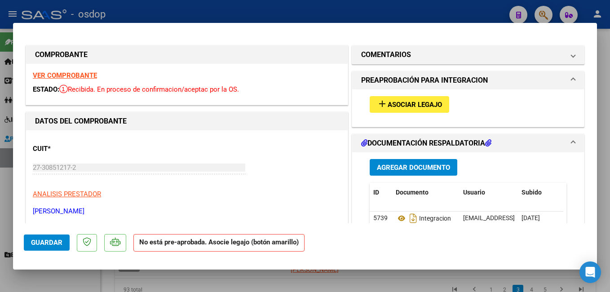
click at [405, 98] on button "add Asociar Legajo" at bounding box center [408, 104] width 79 height 17
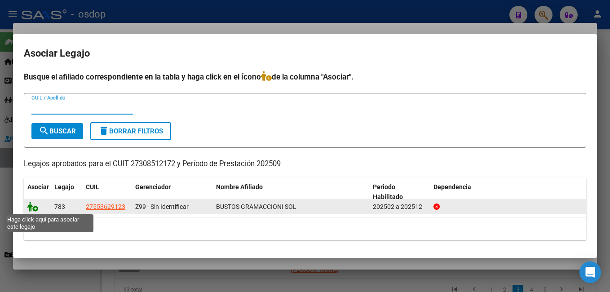
click at [27, 206] on icon at bounding box center [32, 207] width 11 height 10
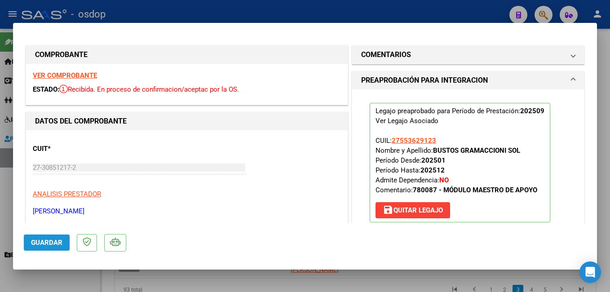
click at [37, 242] on span "Guardar" at bounding box center [46, 242] width 31 height 8
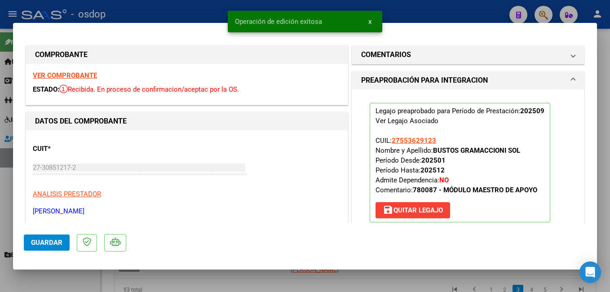
click at [439, 10] on div at bounding box center [305, 146] width 610 height 292
type input "$ 0,00"
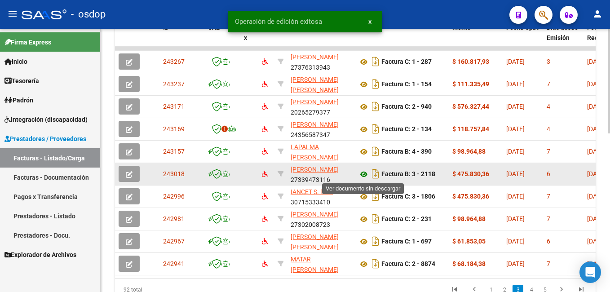
click at [365, 174] on icon at bounding box center [364, 174] width 12 height 11
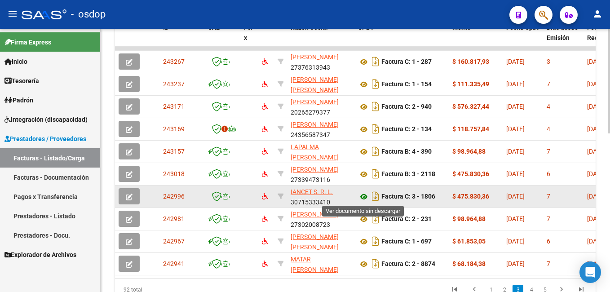
click at [365, 195] on icon at bounding box center [364, 196] width 12 height 11
click at [128, 194] on icon "button" at bounding box center [129, 196] width 7 height 7
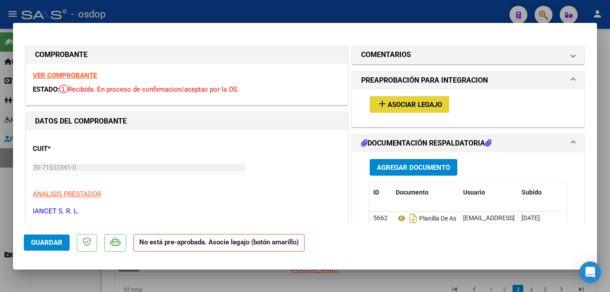
click at [411, 101] on span "Asociar Legajo" at bounding box center [414, 105] width 54 height 8
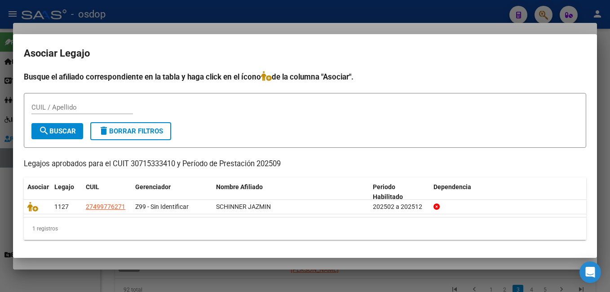
click at [474, 14] on div at bounding box center [305, 146] width 610 height 292
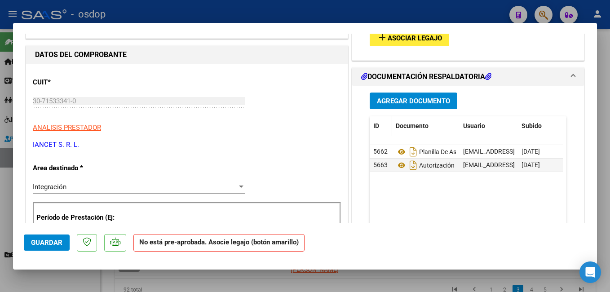
scroll to position [90, 0]
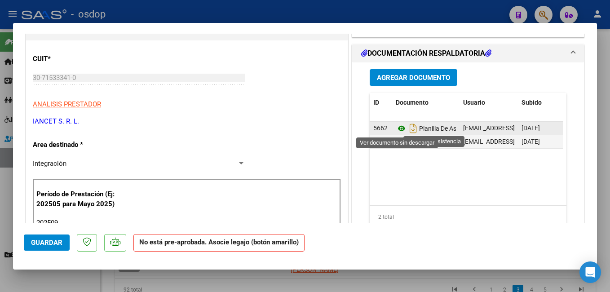
click at [398, 127] on icon at bounding box center [401, 128] width 12 height 11
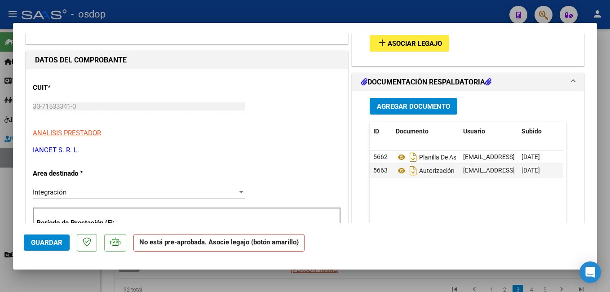
scroll to position [45, 0]
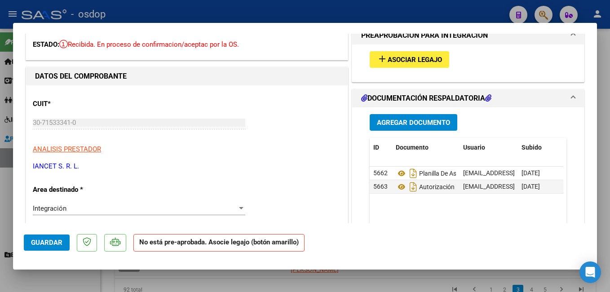
click at [382, 58] on mat-icon "add" at bounding box center [382, 58] width 11 height 11
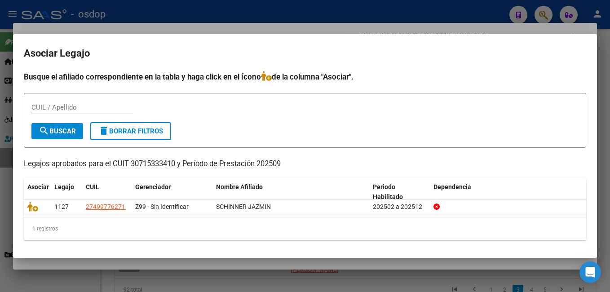
click at [342, 17] on div at bounding box center [305, 146] width 610 height 292
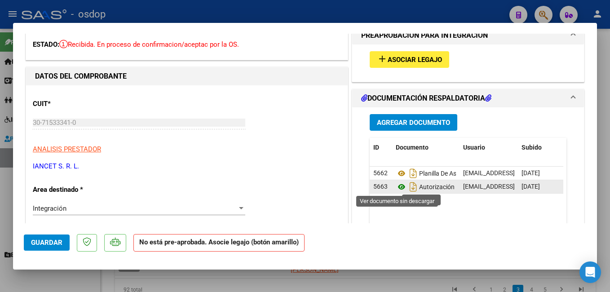
click at [397, 185] on icon at bounding box center [401, 186] width 12 height 11
click at [399, 57] on span "Asociar Legajo" at bounding box center [414, 60] width 54 height 8
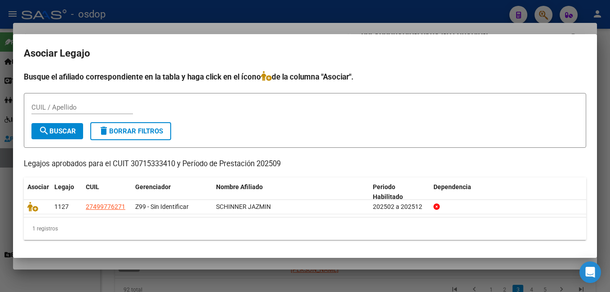
drag, startPoint x: 89, startPoint y: 163, endPoint x: 284, endPoint y: 163, distance: 195.3
click at [284, 163] on p "Legajos aprobados para el CUIT 30715333410 y Período de Prestación 202509" at bounding box center [305, 163] width 562 height 11
drag, startPoint x: 284, startPoint y: 163, endPoint x: 278, endPoint y: 163, distance: 6.3
copy p "para el CUIT 30715333410 y Período de Prestación 202509"
click at [381, 28] on div at bounding box center [305, 146] width 610 height 292
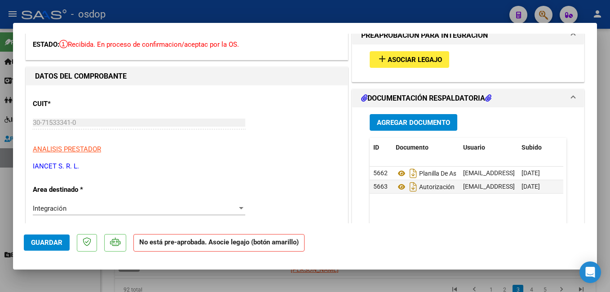
click at [250, 9] on div at bounding box center [305, 146] width 610 height 292
type input "$ 0,00"
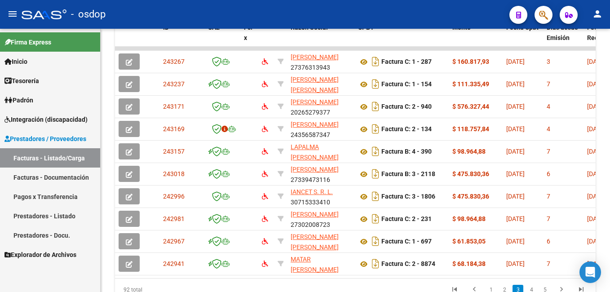
scroll to position [352, 0]
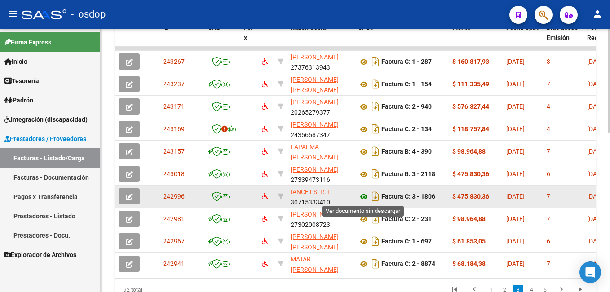
click at [364, 195] on icon at bounding box center [364, 196] width 12 height 11
drag, startPoint x: 187, startPoint y: 194, endPoint x: 162, endPoint y: 194, distance: 24.7
click at [162, 194] on datatable-body-cell "242996" at bounding box center [181, 196] width 45 height 22
copy span "242996"
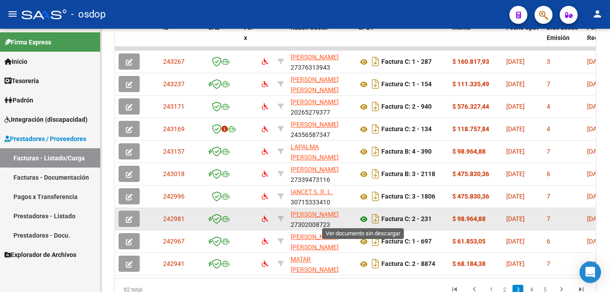
click at [365, 220] on icon at bounding box center [364, 219] width 12 height 11
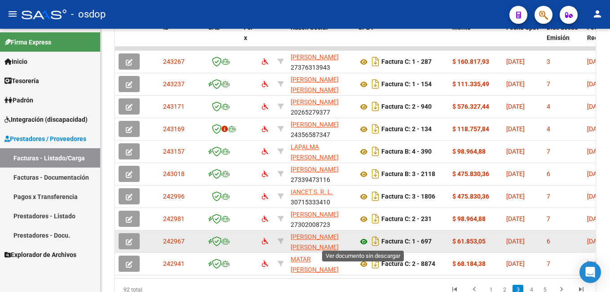
click at [362, 241] on icon at bounding box center [364, 241] width 12 height 11
click at [126, 239] on icon "button" at bounding box center [129, 241] width 7 height 7
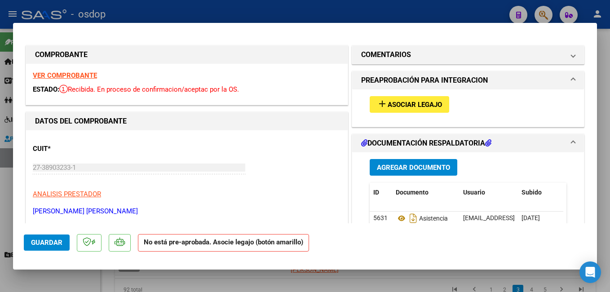
click at [417, 105] on span "Asociar Legajo" at bounding box center [414, 105] width 54 height 8
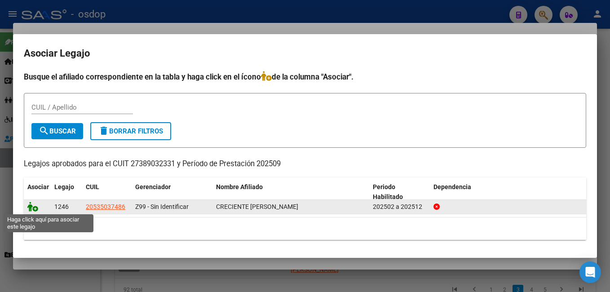
click at [32, 206] on icon at bounding box center [32, 207] width 11 height 10
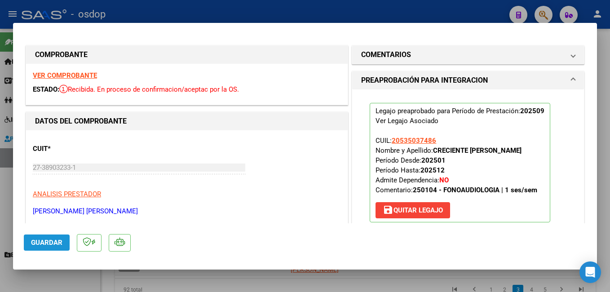
click at [43, 247] on button "Guardar" at bounding box center [47, 242] width 46 height 16
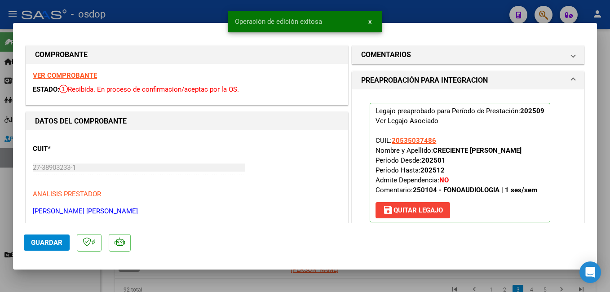
click at [420, 9] on div at bounding box center [305, 146] width 610 height 292
type input "$ 0,00"
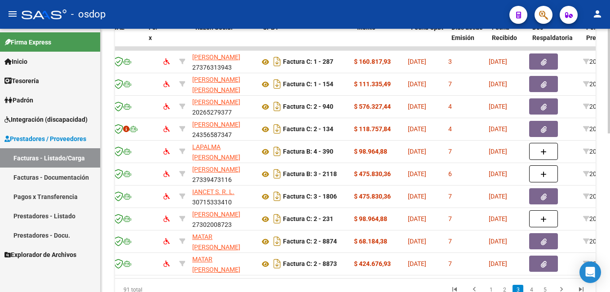
scroll to position [0, 77]
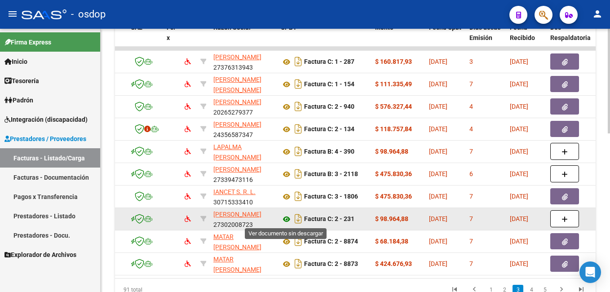
click at [286, 216] on icon at bounding box center [287, 219] width 12 height 11
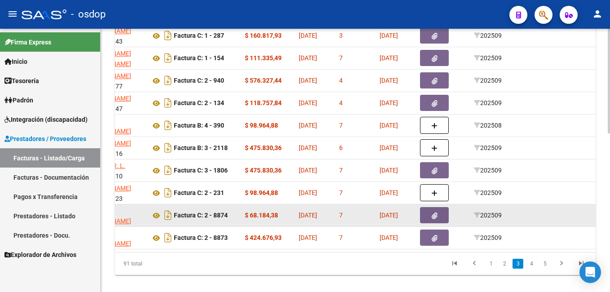
scroll to position [397, 0]
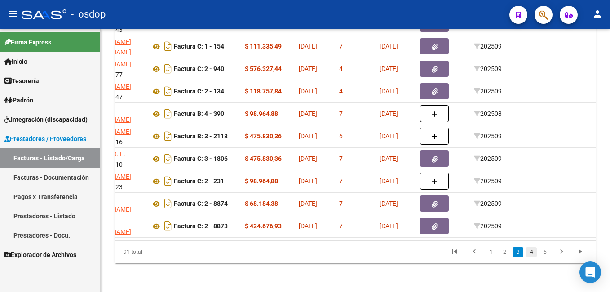
click at [531, 251] on link "4" at bounding box center [531, 252] width 11 height 10
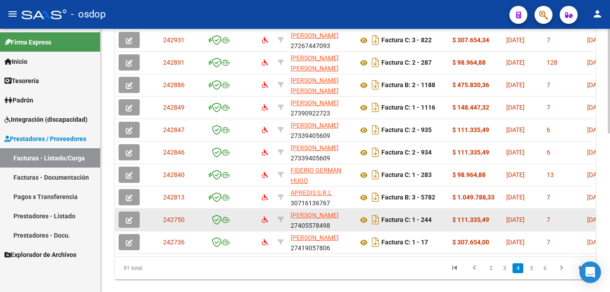
scroll to position [352, 0]
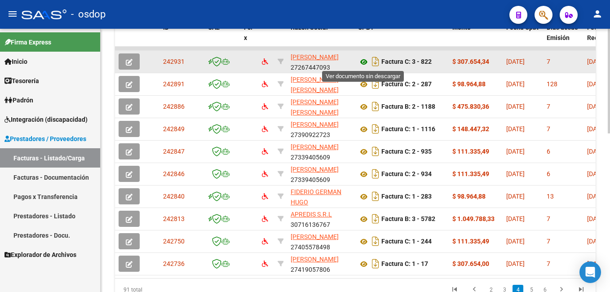
click at [363, 60] on icon at bounding box center [364, 62] width 12 height 11
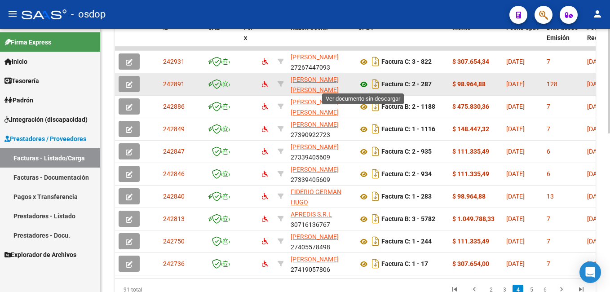
click at [367, 82] on icon at bounding box center [364, 84] width 12 height 11
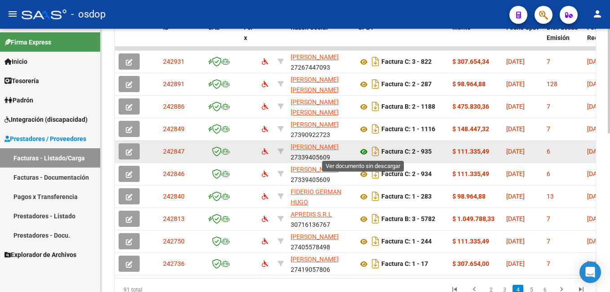
click at [365, 151] on icon at bounding box center [364, 151] width 12 height 11
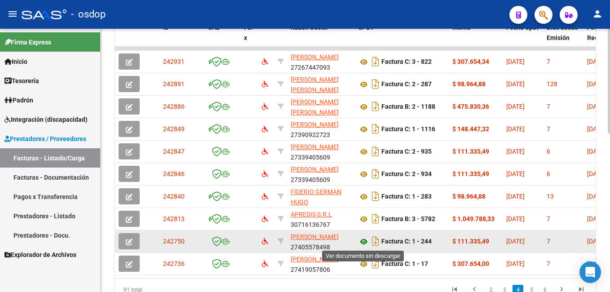
click at [362, 242] on icon at bounding box center [364, 241] width 12 height 11
click at [130, 242] on icon "button" at bounding box center [129, 241] width 7 height 7
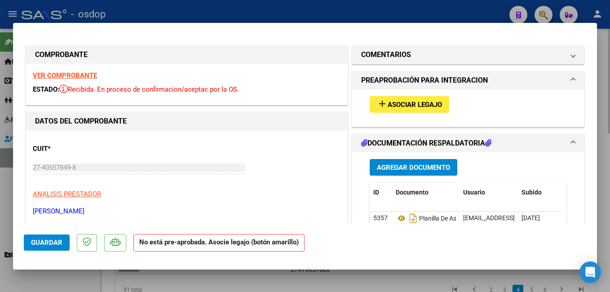
drag, startPoint x: 377, startPoint y: 11, endPoint x: 291, endPoint y: 234, distance: 239.0
click at [377, 12] on div at bounding box center [305, 146] width 610 height 292
type input "$ 0,00"
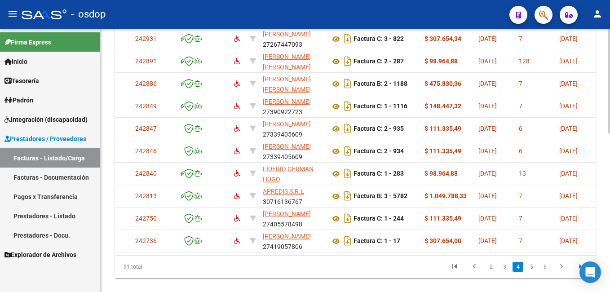
scroll to position [0, 0]
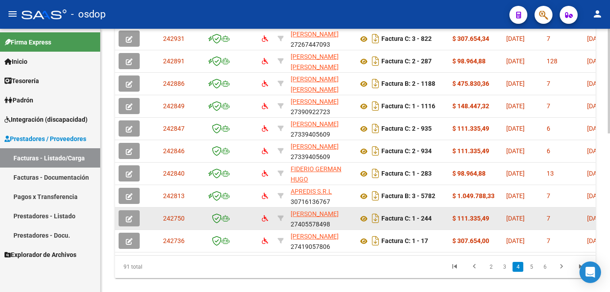
click at [131, 215] on span "button" at bounding box center [129, 218] width 7 height 8
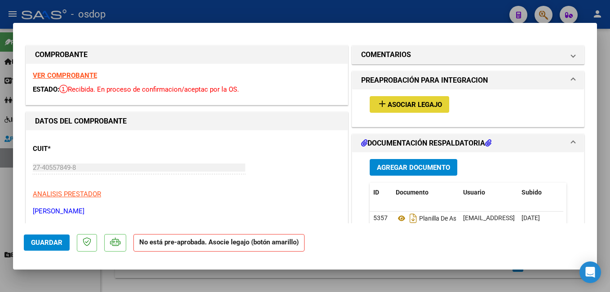
click at [398, 104] on span "Asociar Legajo" at bounding box center [414, 105] width 54 height 8
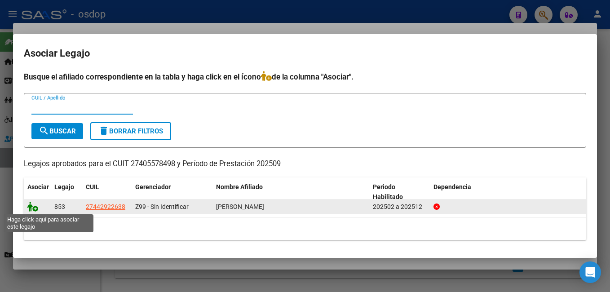
click at [34, 204] on icon at bounding box center [32, 207] width 11 height 10
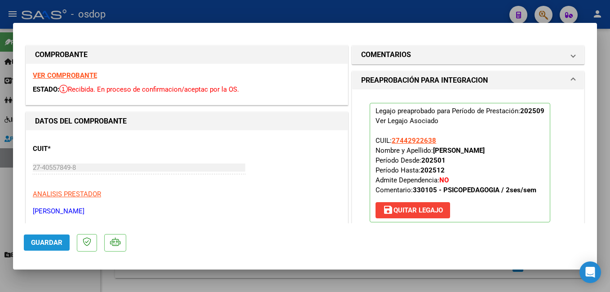
click at [39, 242] on span "Guardar" at bounding box center [46, 242] width 31 height 8
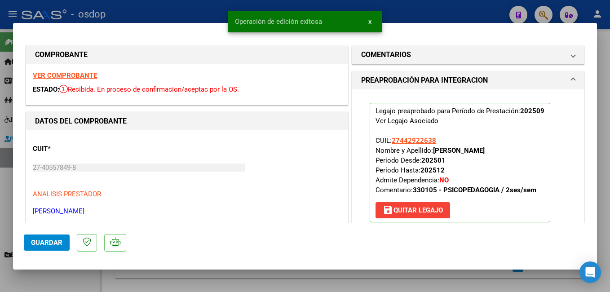
click at [440, 10] on div at bounding box center [305, 146] width 610 height 292
type input "$ 0,00"
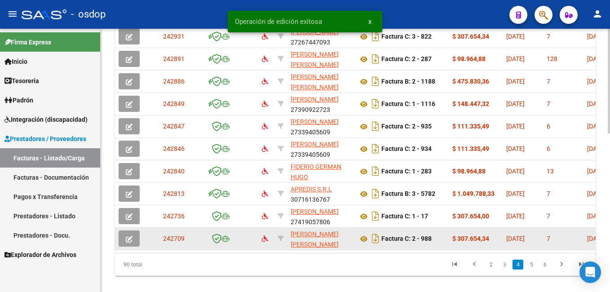
scroll to position [375, 0]
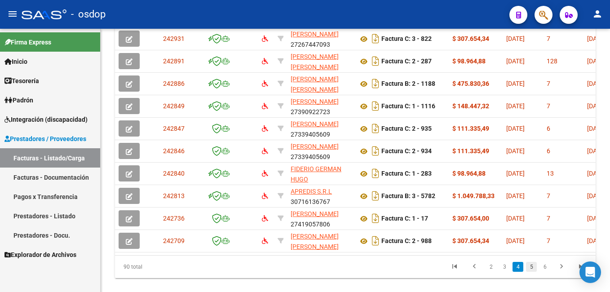
click at [530, 272] on link "5" at bounding box center [531, 267] width 11 height 10
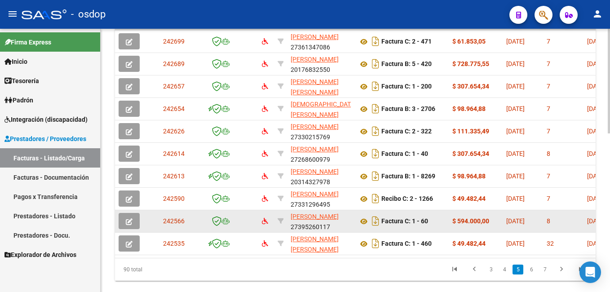
scroll to position [352, 0]
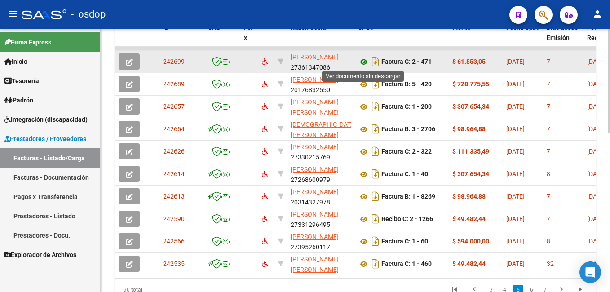
click at [365, 61] on icon at bounding box center [364, 62] width 12 height 11
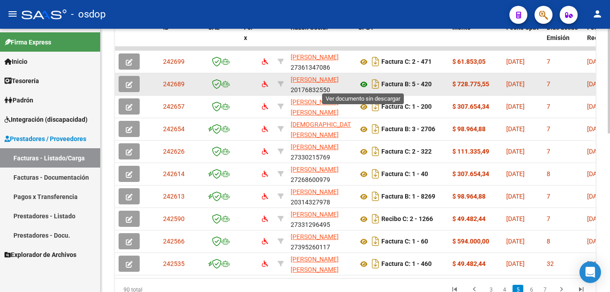
click at [362, 83] on icon at bounding box center [364, 84] width 12 height 11
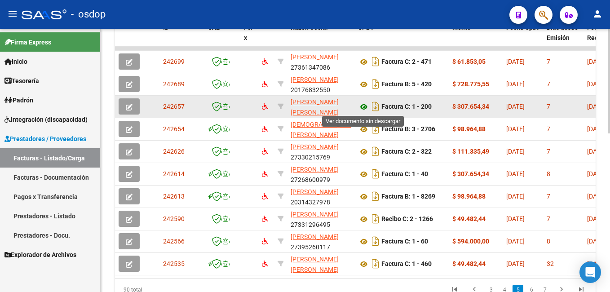
click at [363, 105] on icon at bounding box center [364, 106] width 12 height 11
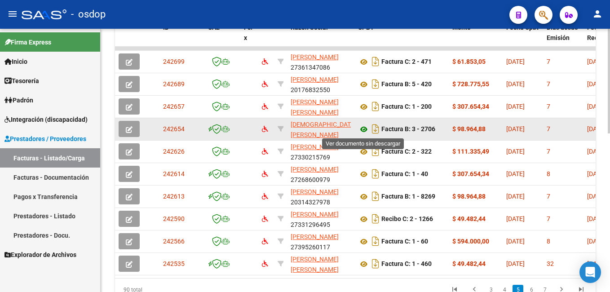
click at [360, 128] on icon at bounding box center [364, 129] width 12 height 11
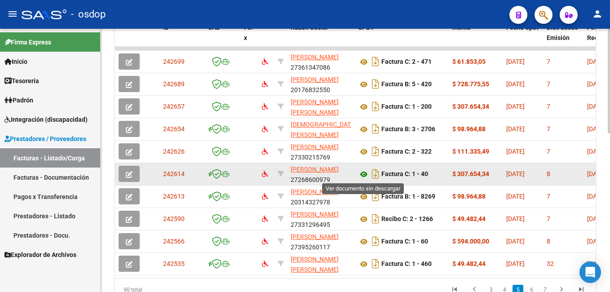
click at [364, 172] on icon at bounding box center [364, 174] width 12 height 11
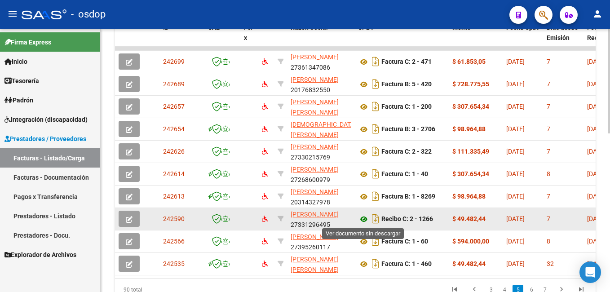
click at [362, 219] on icon at bounding box center [364, 219] width 12 height 11
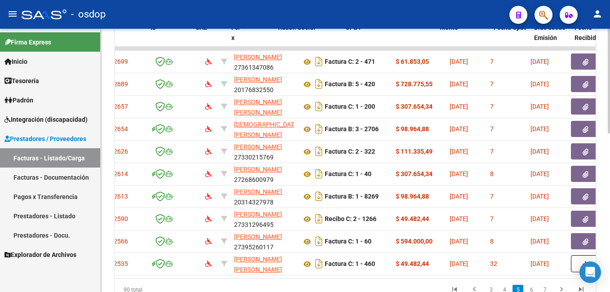
scroll to position [0, 0]
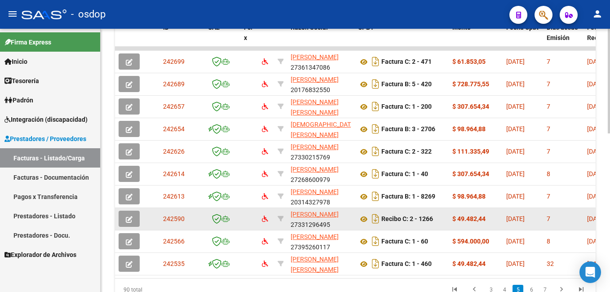
click at [131, 218] on icon "button" at bounding box center [129, 219] width 7 height 7
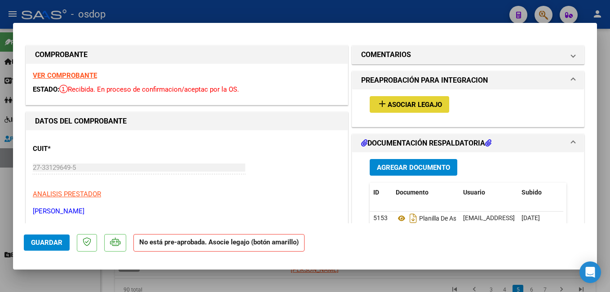
click at [405, 105] on span "Asociar Legajo" at bounding box center [414, 105] width 54 height 8
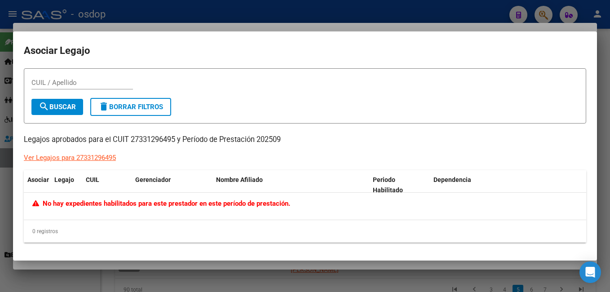
drag, startPoint x: 88, startPoint y: 139, endPoint x: 299, endPoint y: 139, distance: 210.5
click at [299, 139] on p "Legajos aprobados para el CUIT 27331296495 y Período de Prestación 202509" at bounding box center [305, 139] width 562 height 11
drag, startPoint x: 299, startPoint y: 139, endPoint x: 279, endPoint y: 139, distance: 20.2
copy p "para el CUIT 27331296495 y Período de Prestación 202509"
click at [313, 64] on mat-dialog-container "Asociar Legajo CUIL / Apellido search Buscar delete Borrar Filtros Legajos apro…" at bounding box center [305, 145] width 584 height 229
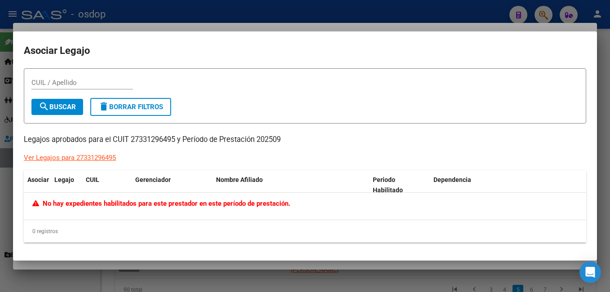
click at [434, 22] on div at bounding box center [305, 146] width 610 height 292
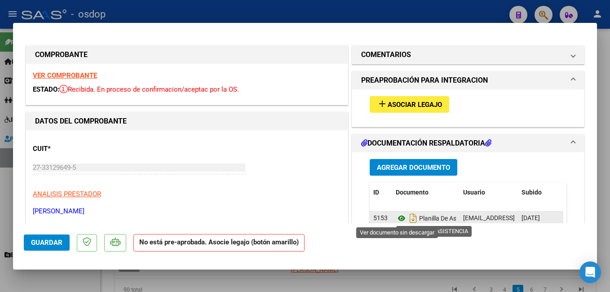
click at [398, 217] on icon at bounding box center [401, 218] width 12 height 11
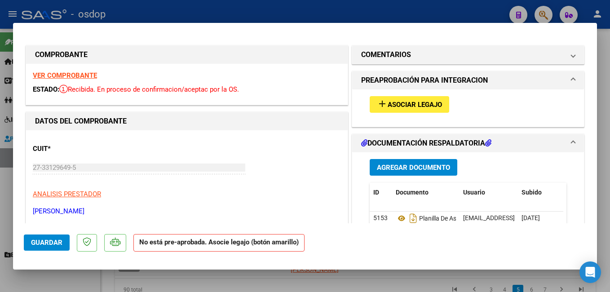
drag, startPoint x: 317, startPoint y: 9, endPoint x: 325, endPoint y: 10, distance: 8.5
click at [320, 9] on div at bounding box center [305, 146] width 610 height 292
type input "$ 0,00"
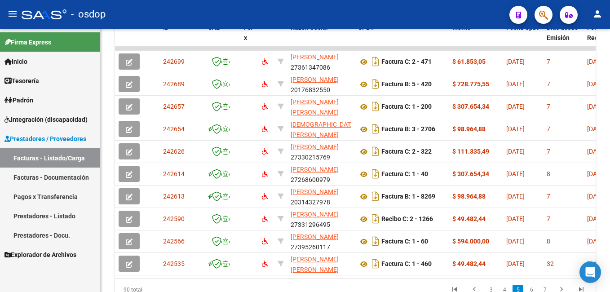
scroll to position [375, 0]
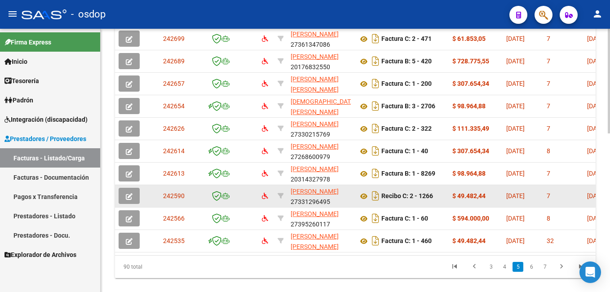
drag, startPoint x: 182, startPoint y: 196, endPoint x: 161, endPoint y: 196, distance: 21.1
click at [161, 196] on datatable-body-cell "242590" at bounding box center [181, 196] width 45 height 22
copy span "242590"
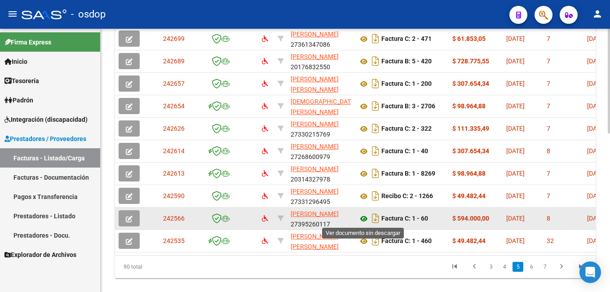
click at [359, 217] on icon at bounding box center [364, 218] width 12 height 11
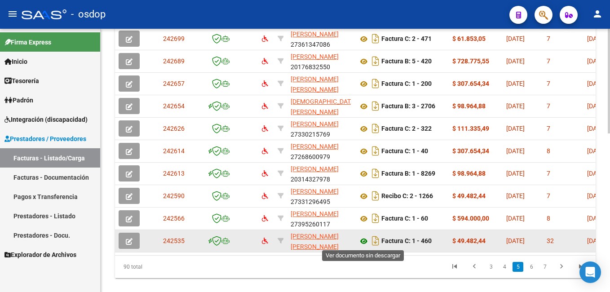
click at [362, 239] on icon at bounding box center [364, 241] width 12 height 11
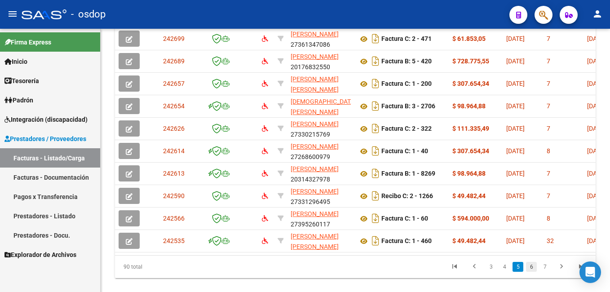
click at [533, 272] on link "6" at bounding box center [531, 267] width 11 height 10
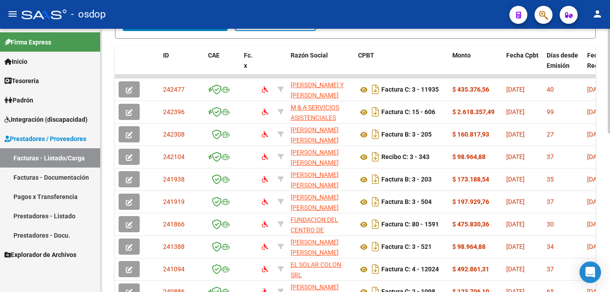
scroll to position [218, 0]
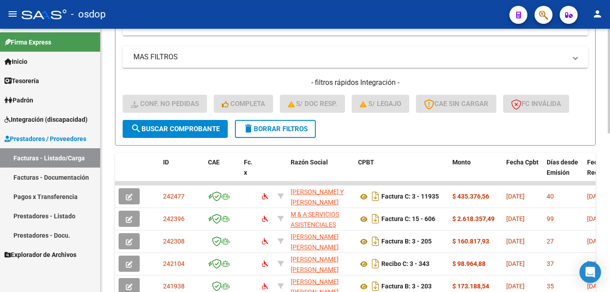
click at [283, 132] on span "delete Borrar Filtros" at bounding box center [275, 129] width 65 height 8
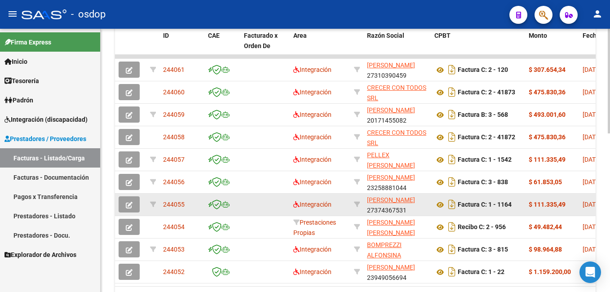
scroll to position [307, 0]
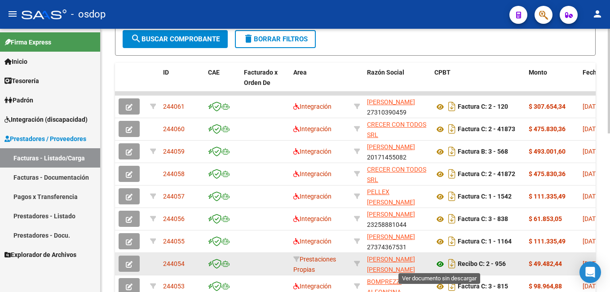
click at [441, 264] on icon at bounding box center [440, 264] width 12 height 11
